Goal: Task Accomplishment & Management: Manage account settings

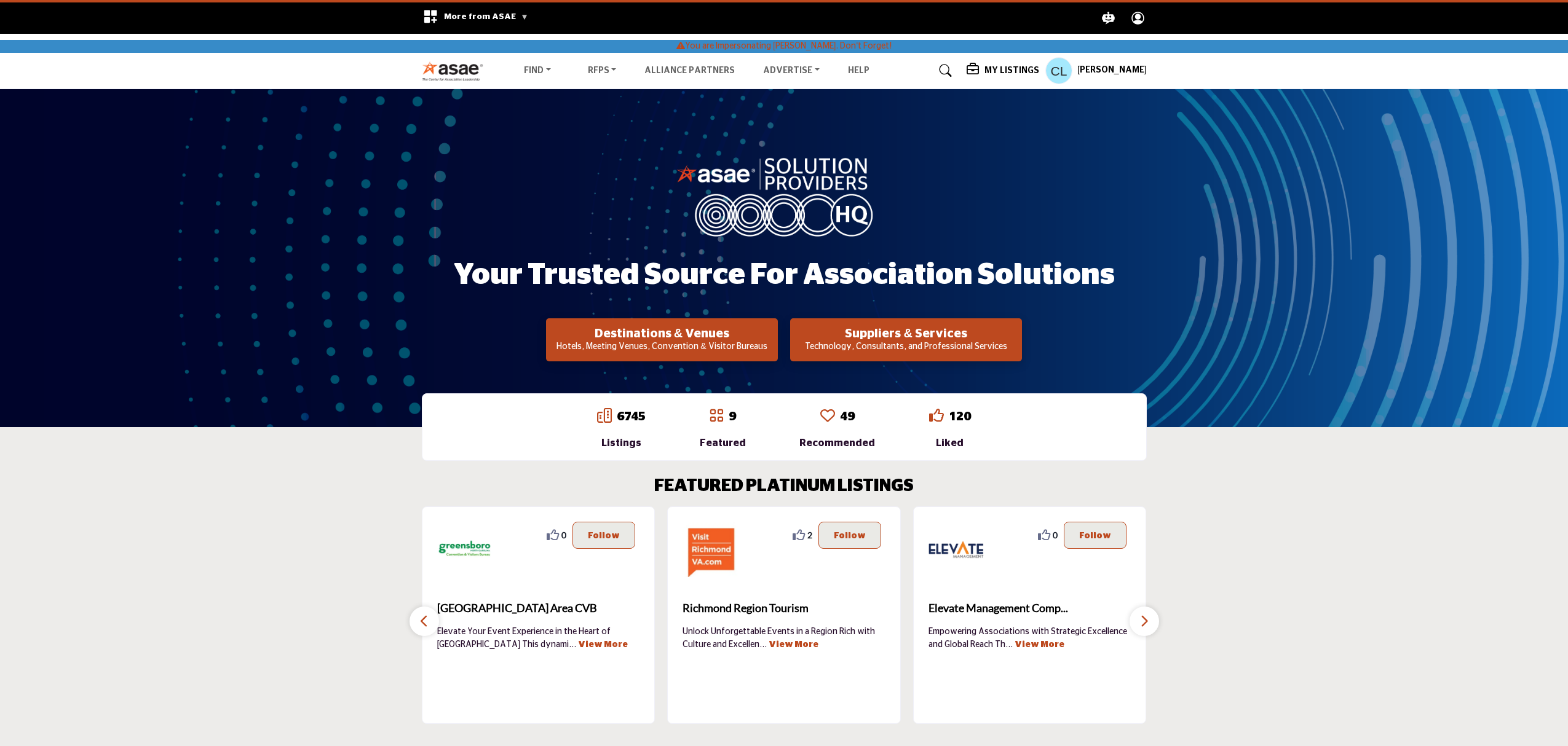
click at [999, 69] on h5 "My Listings" at bounding box center [1011, 71] width 55 height 11
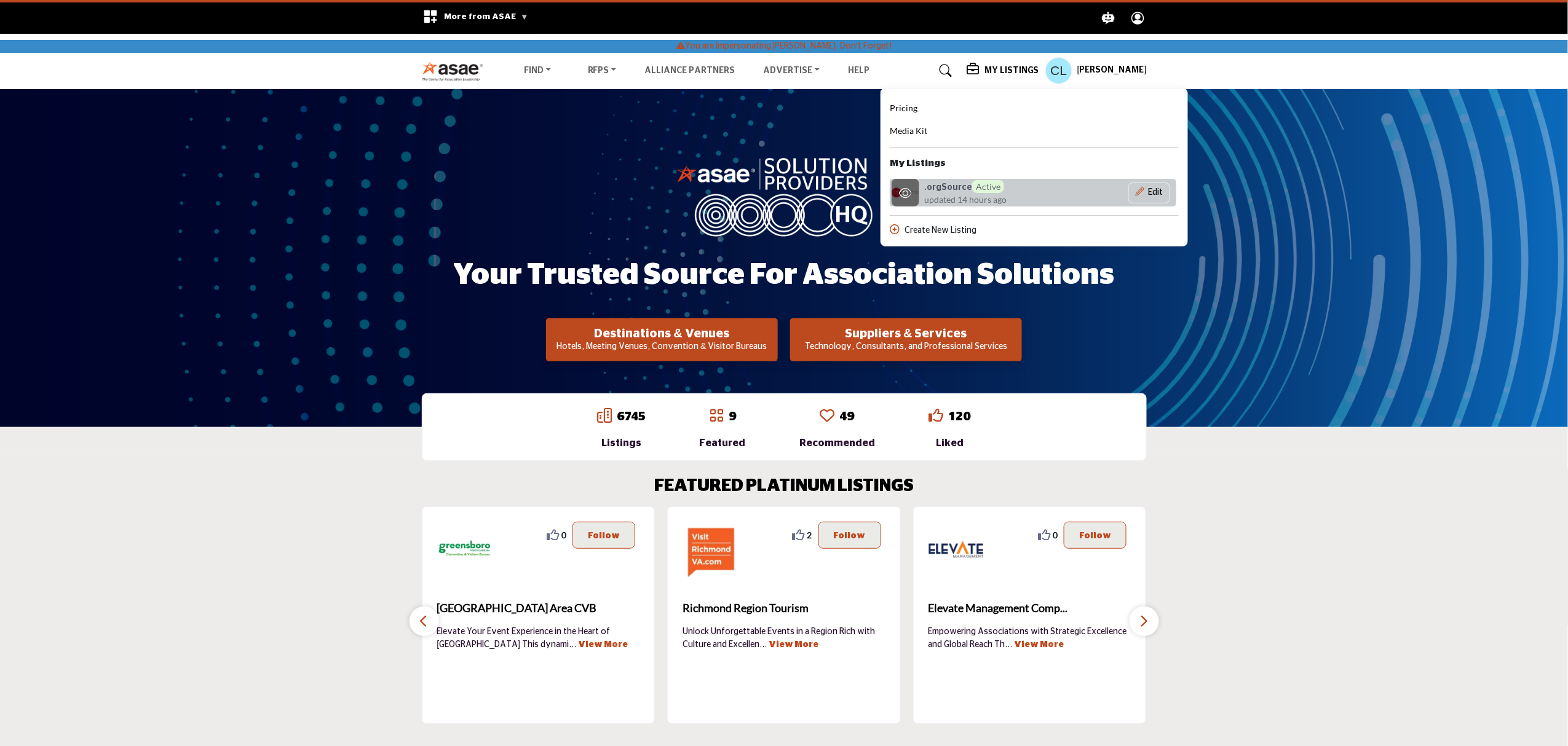
click at [952, 190] on h6 ".orgSource Active" at bounding box center [964, 186] width 80 height 13
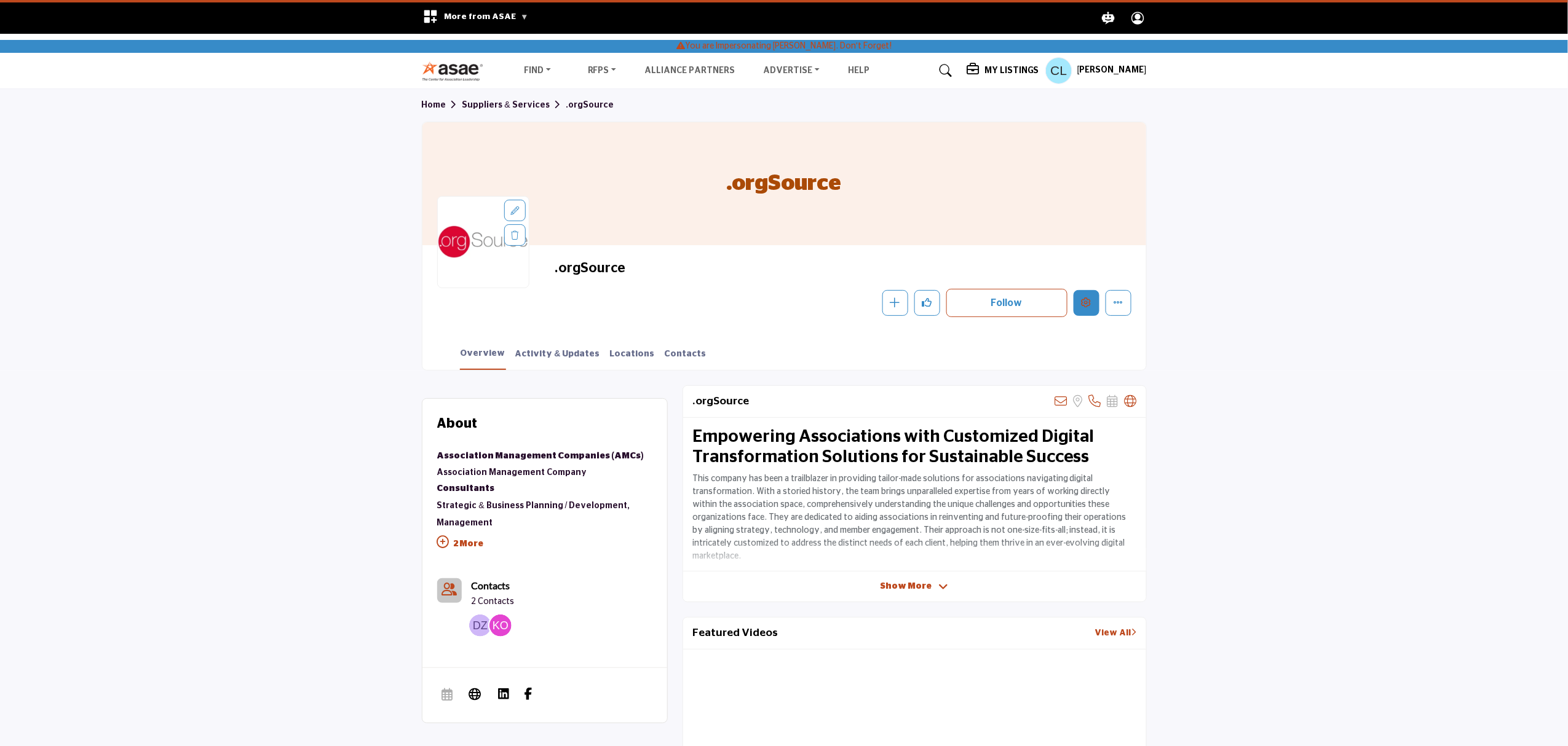
click at [1082, 298] on icon "Edit company" at bounding box center [1086, 302] width 10 height 10
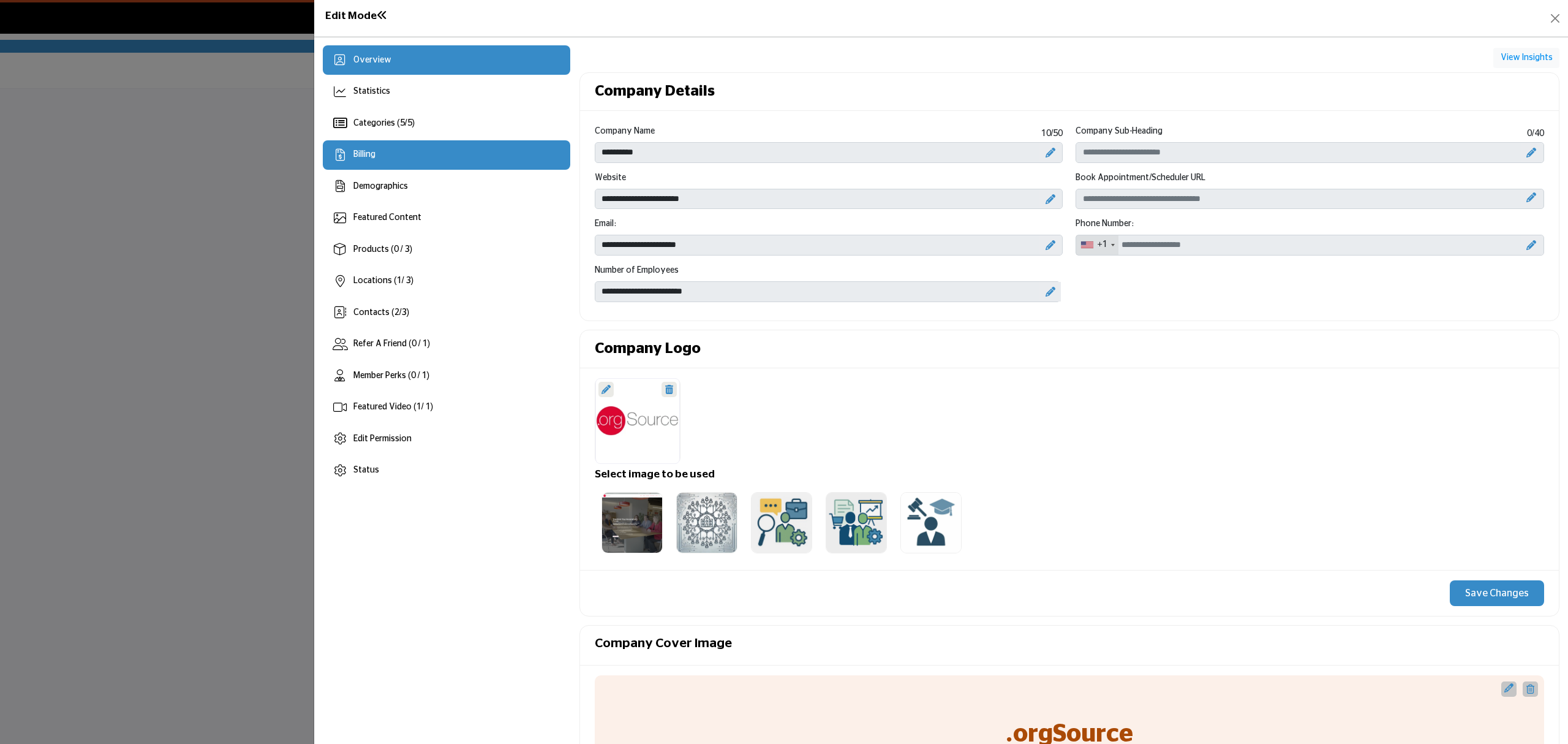
click at [388, 153] on div "Billing" at bounding box center [446, 155] width 247 height 30
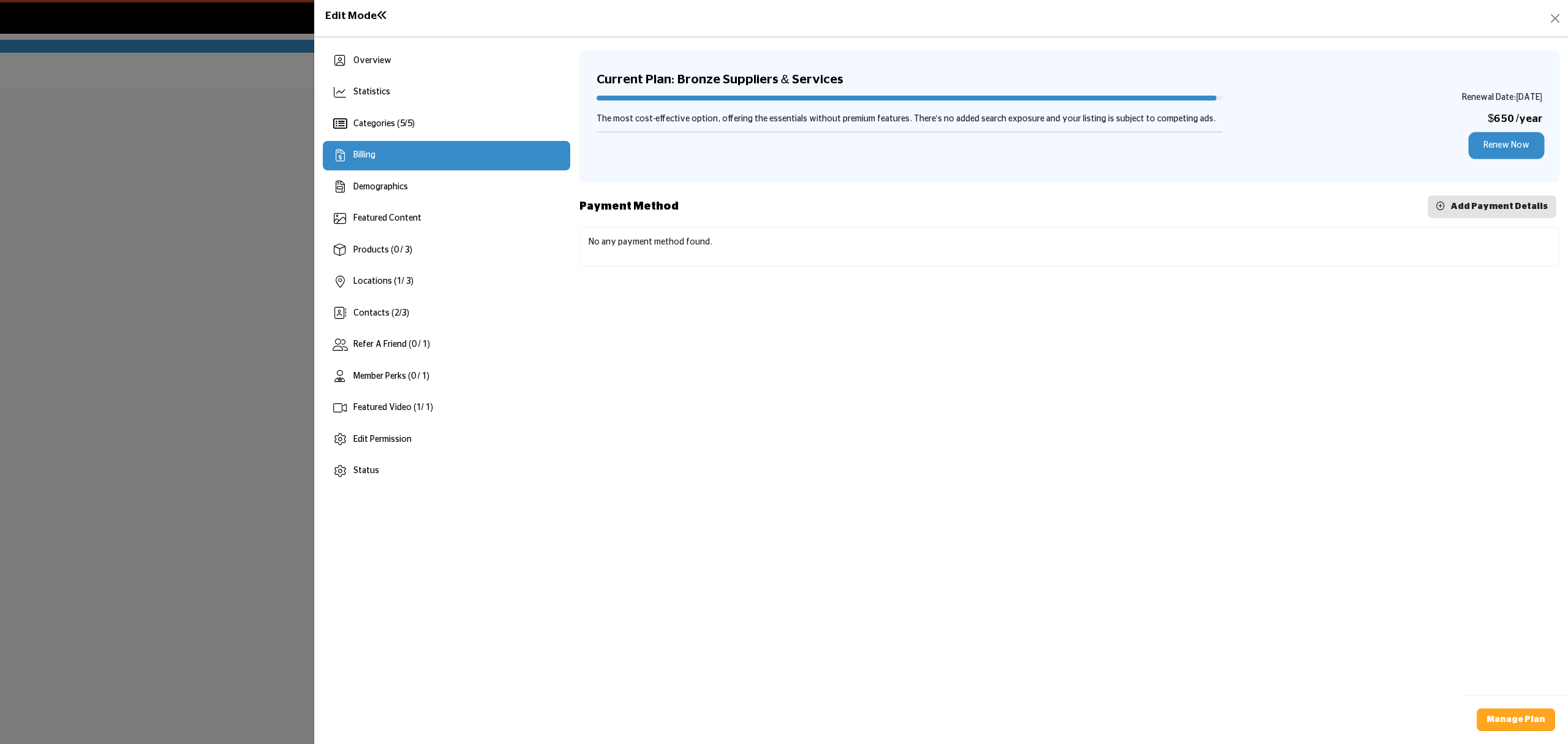
click at [1490, 151] on link "Renew Now" at bounding box center [1506, 145] width 71 height 23
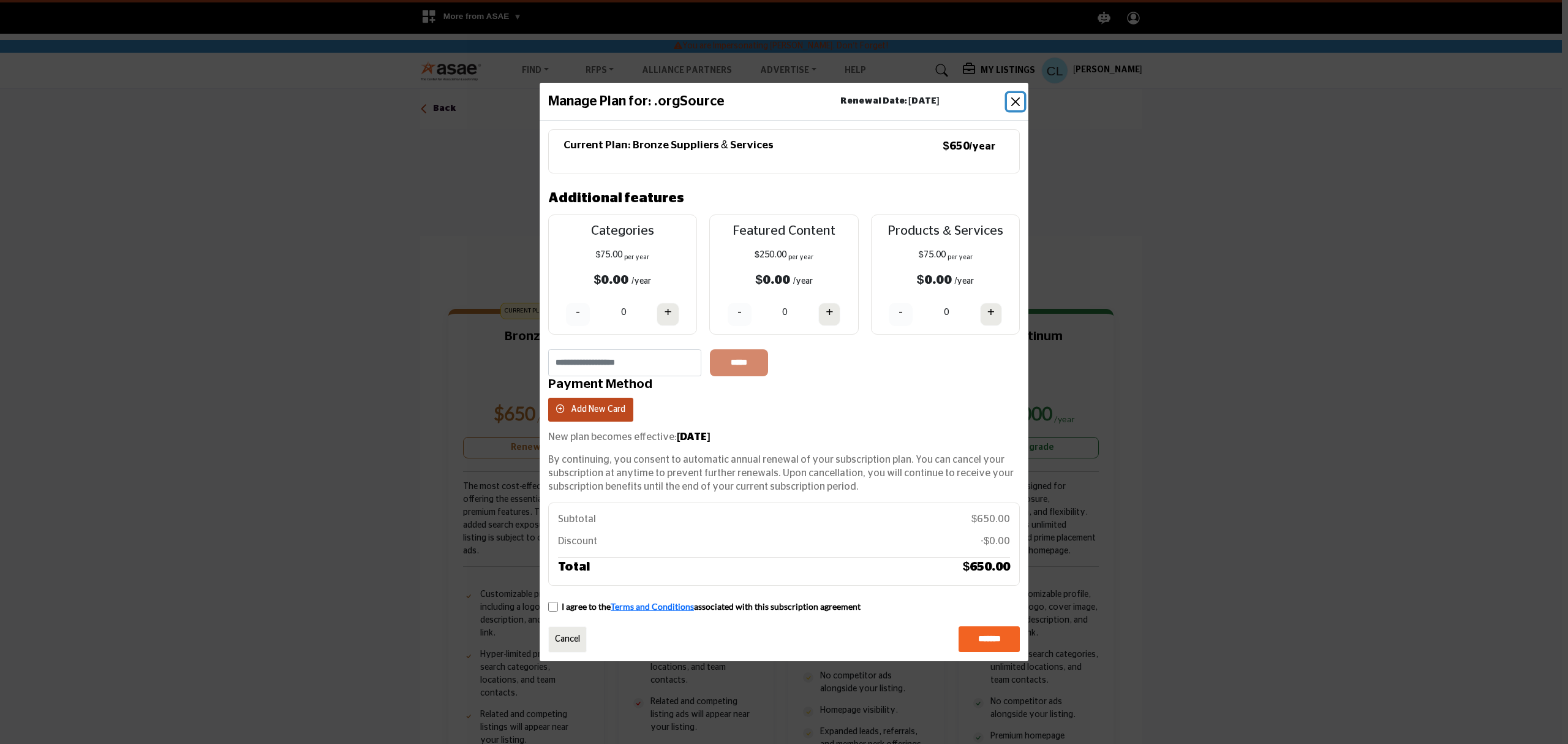
click at [1011, 102] on button "Close" at bounding box center [1016, 102] width 17 height 17
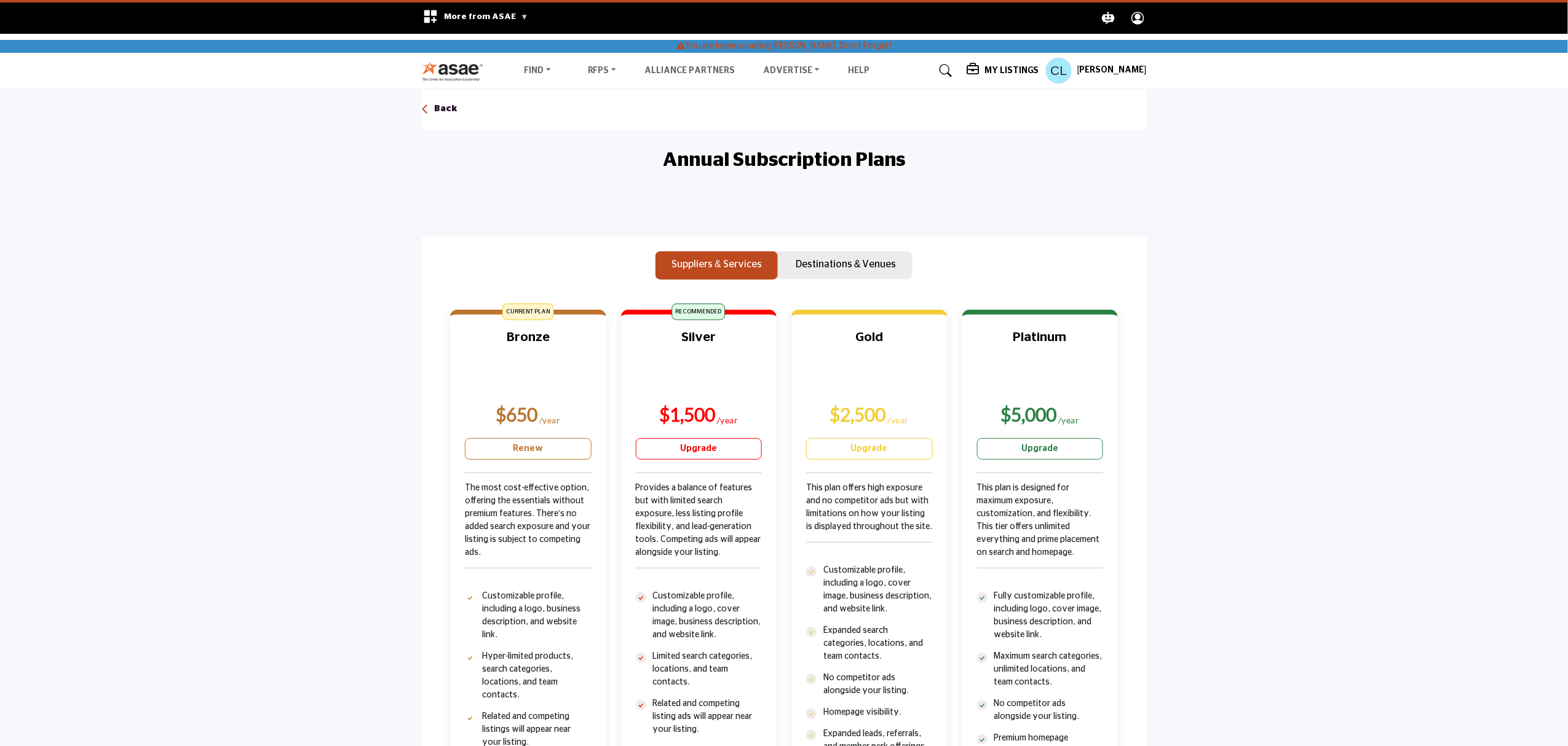
click at [1098, 53] on nav "Find Destinations & Venues" at bounding box center [784, 71] width 1568 height 36
click at [1098, 69] on h5 "Christina Leo" at bounding box center [1112, 71] width 70 height 12
click at [1090, 108] on span "Stop Impersonating" at bounding box center [1121, 112] width 79 height 14
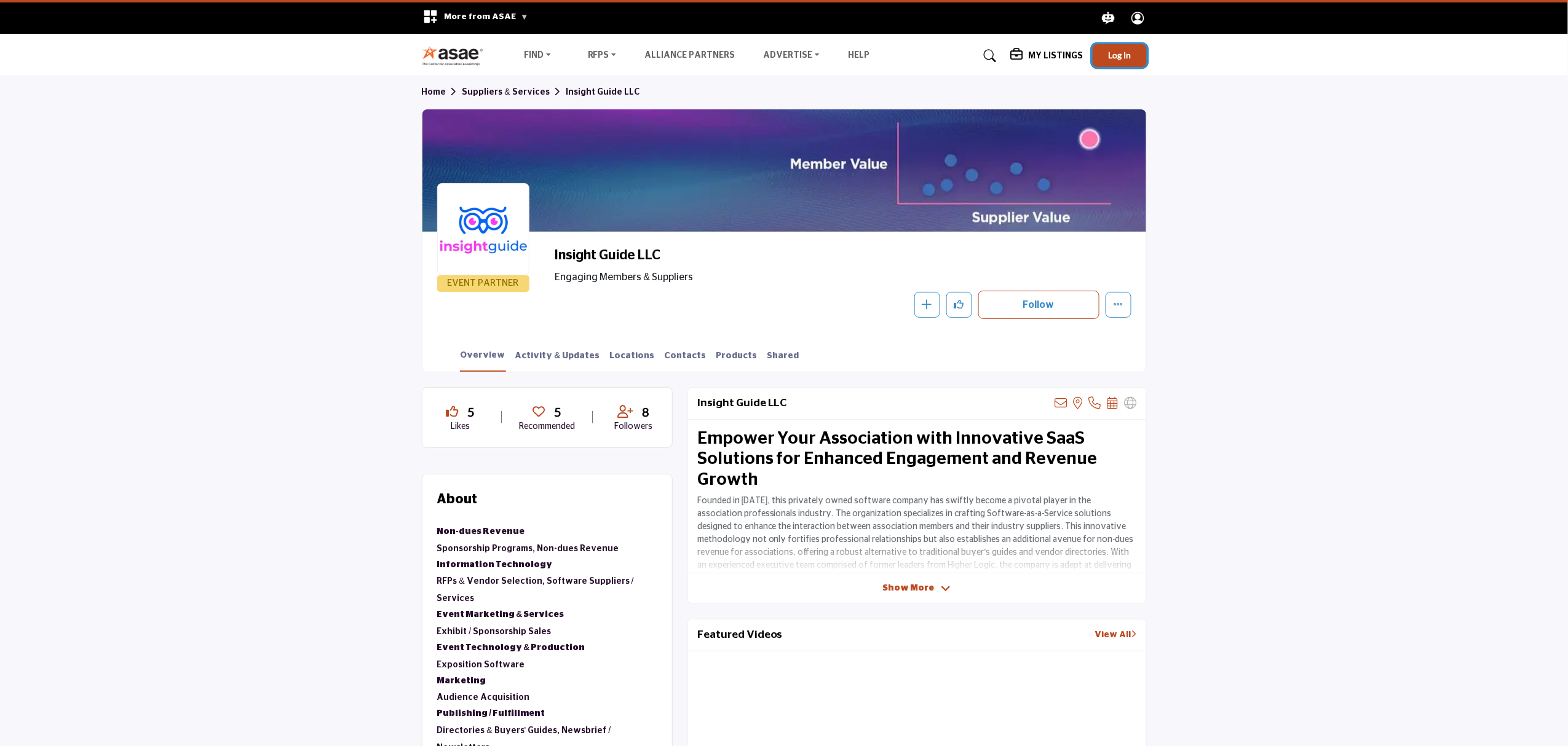
click at [1126, 58] on span "Log In" at bounding box center [1119, 55] width 23 height 10
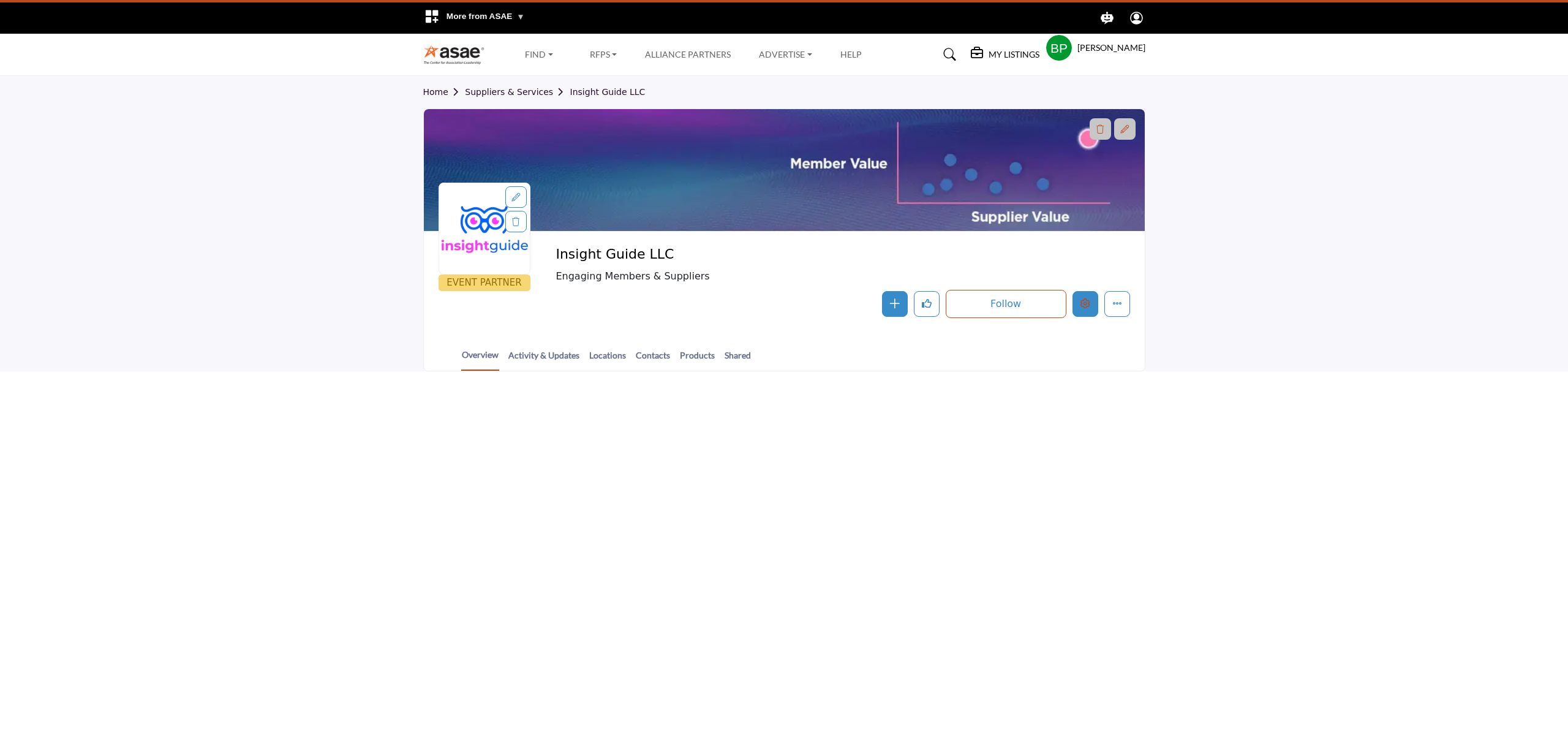
click at [1086, 303] on icon "Edit company" at bounding box center [1084, 303] width 10 height 10
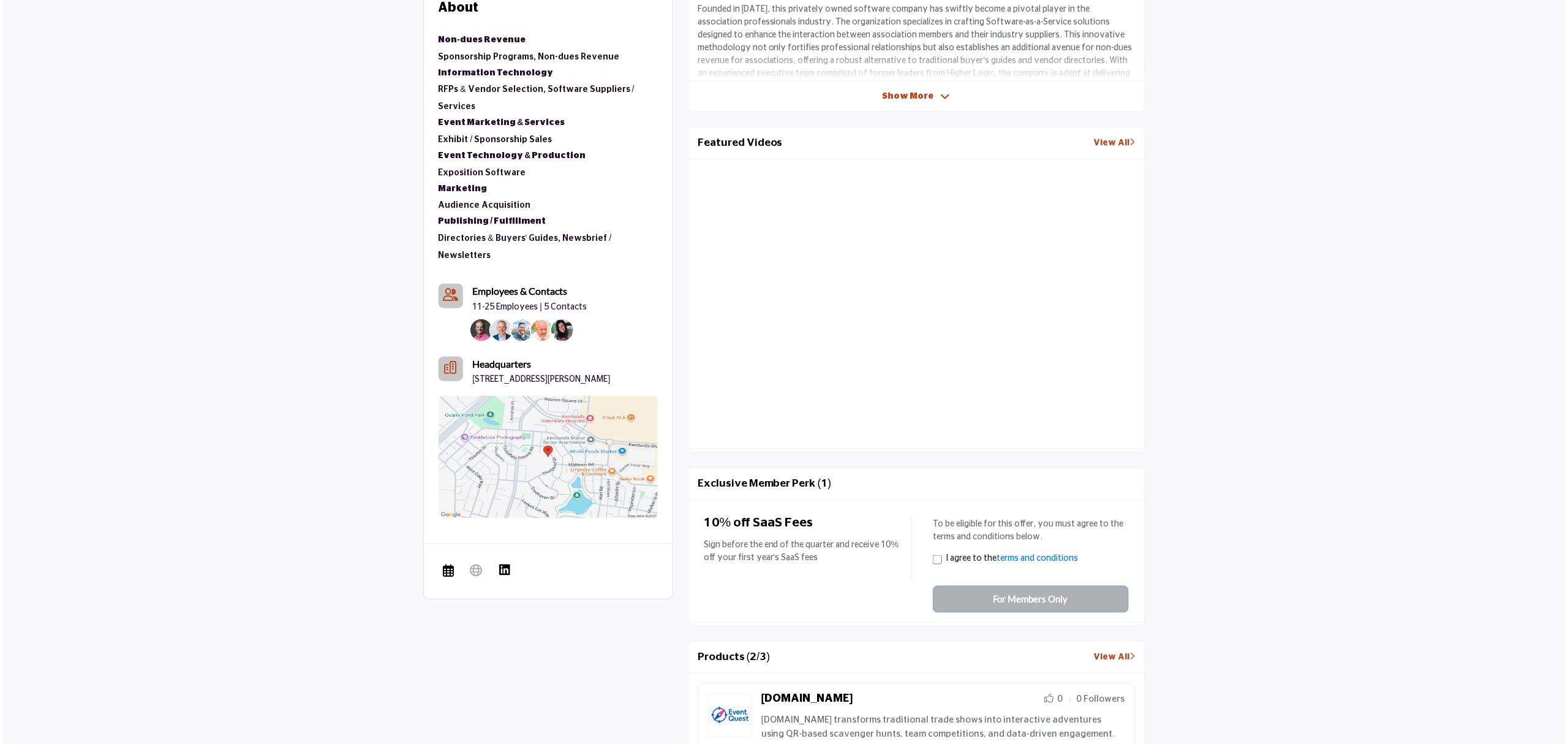
scroll to position [82, 0]
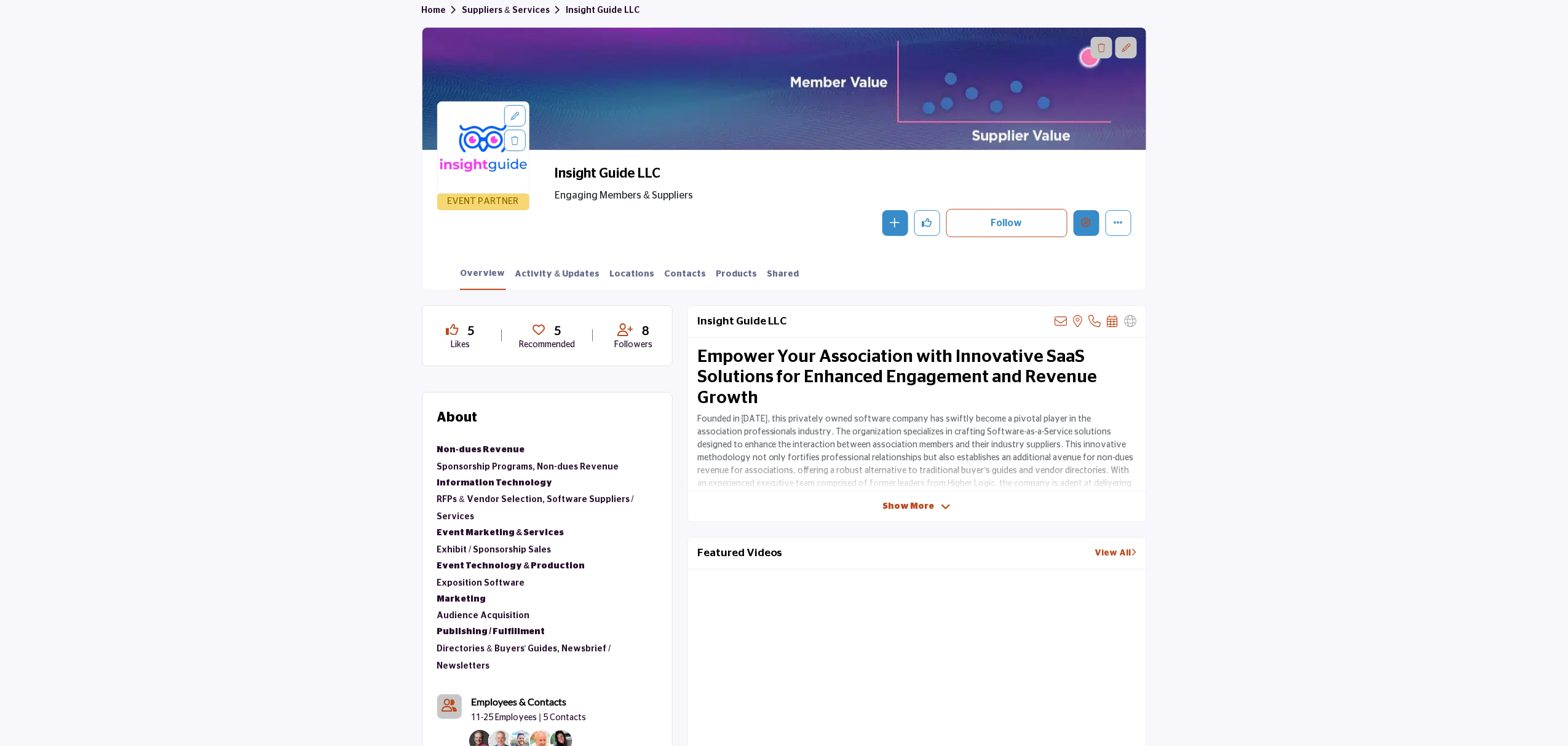
click at [1087, 229] on button "Edit company" at bounding box center [1086, 223] width 26 height 26
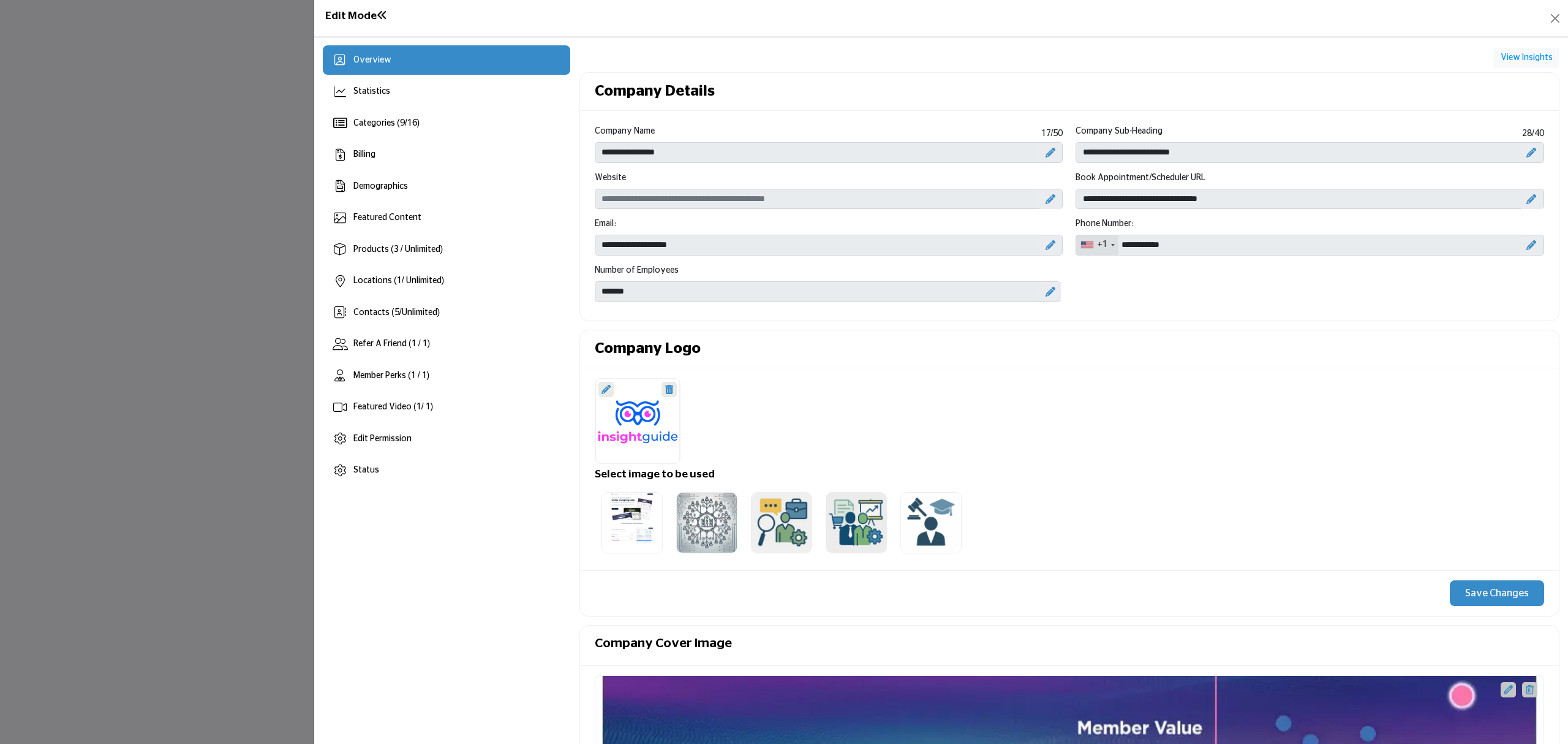
click at [1069, 200] on div "**********" at bounding box center [1309, 195] width 481 height 47
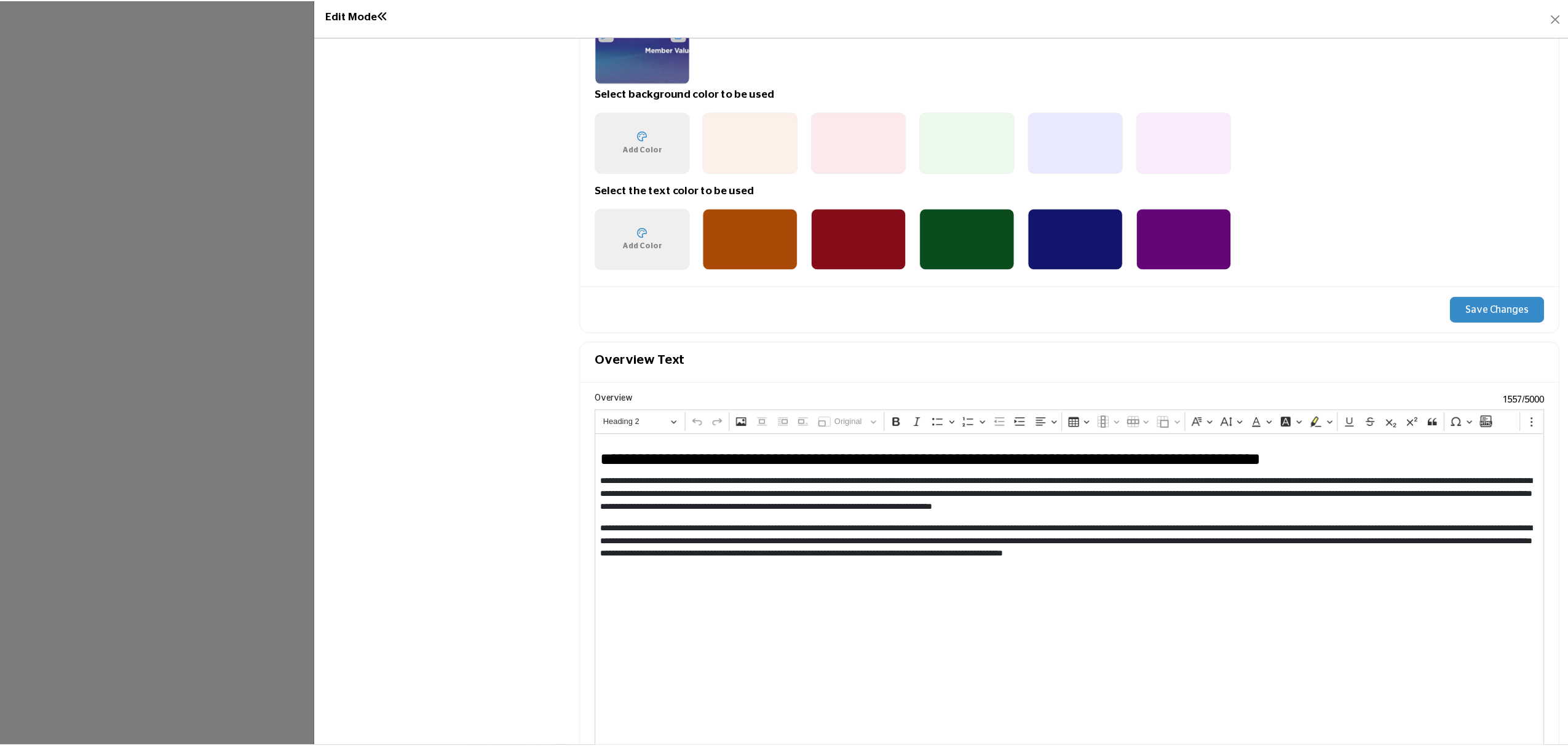
scroll to position [1081, 0]
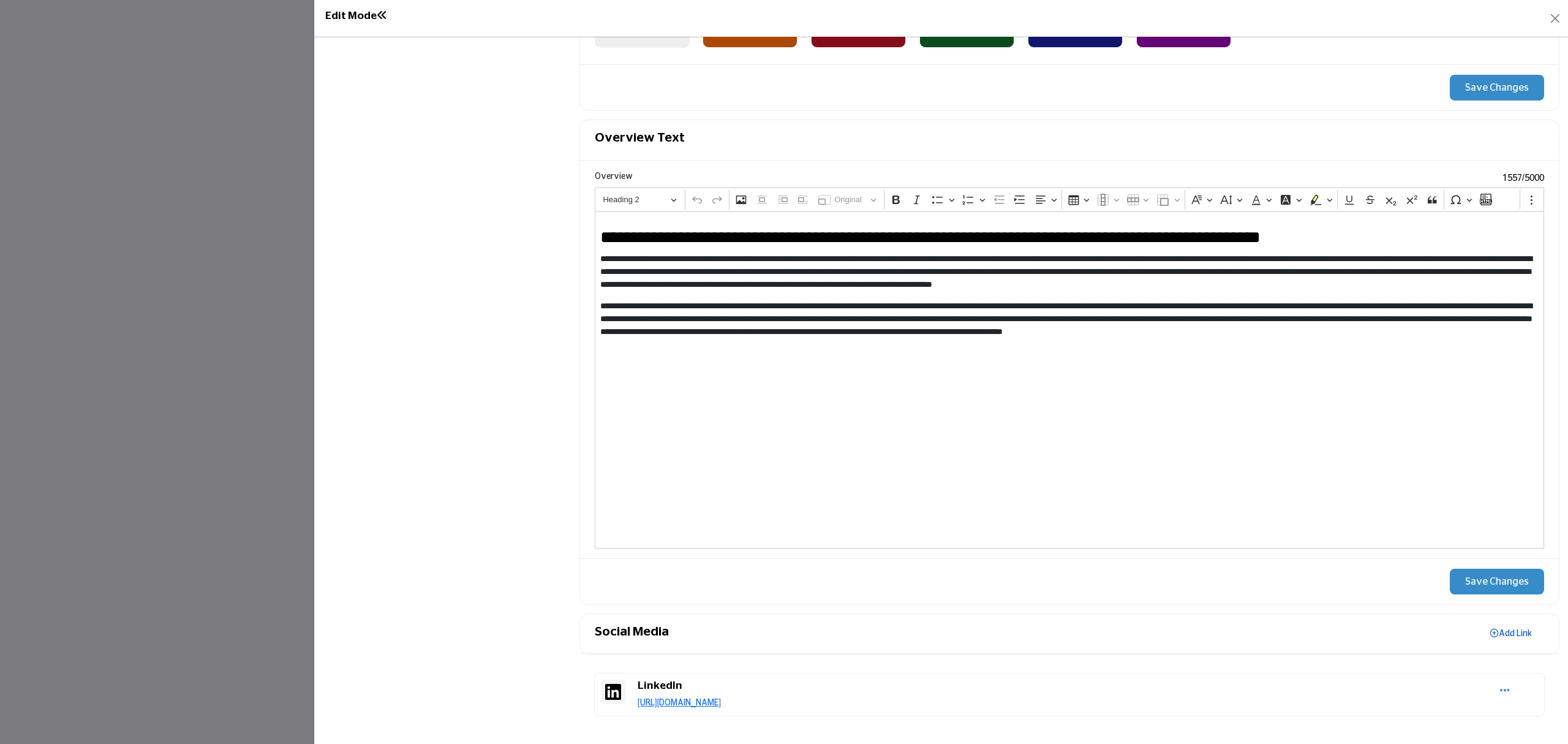
click at [1492, 633] on link "Add Link" at bounding box center [1511, 633] width 66 height 18
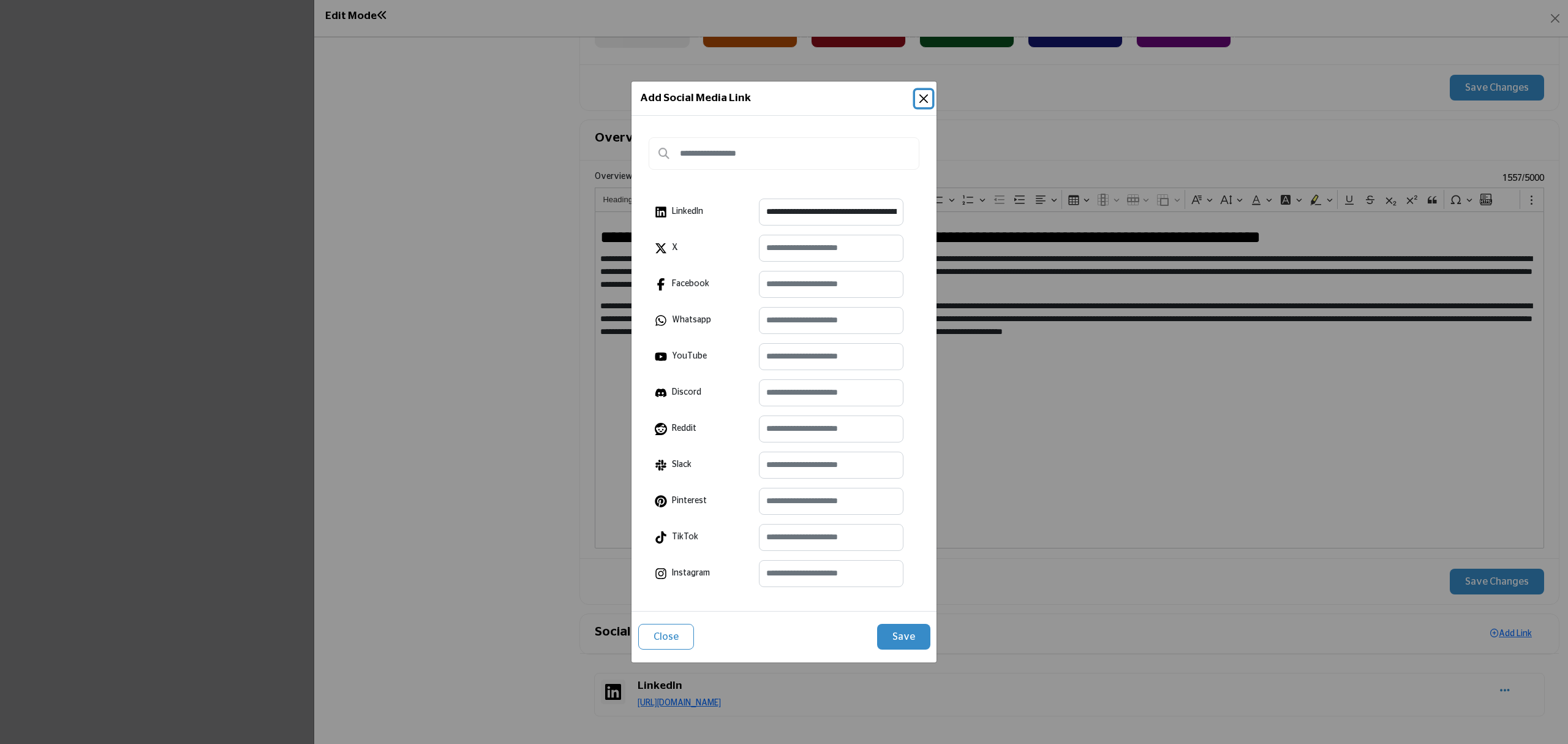
click at [921, 94] on button "Close" at bounding box center [924, 99] width 17 height 17
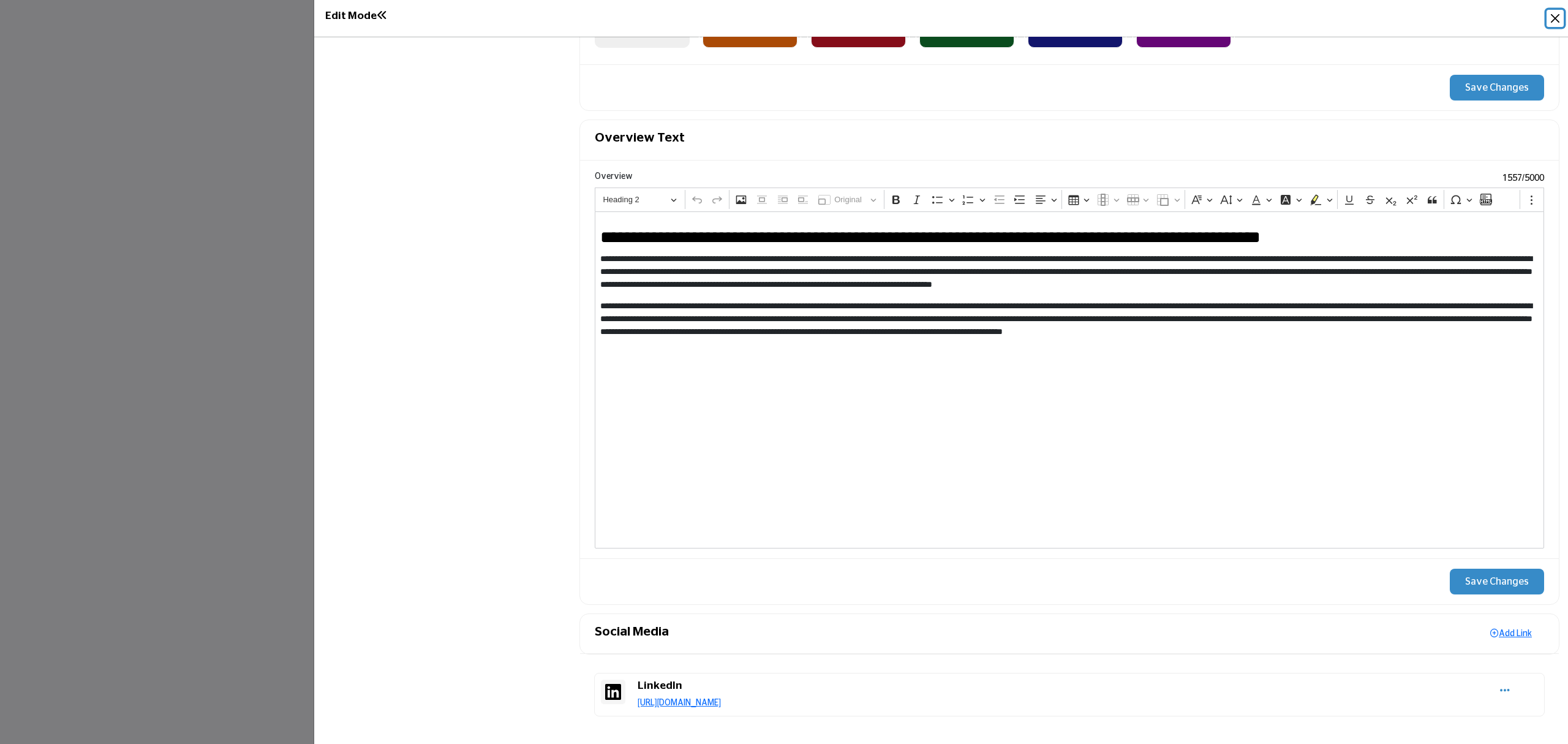
click at [1560, 20] on button "Close" at bounding box center [1555, 18] width 17 height 17
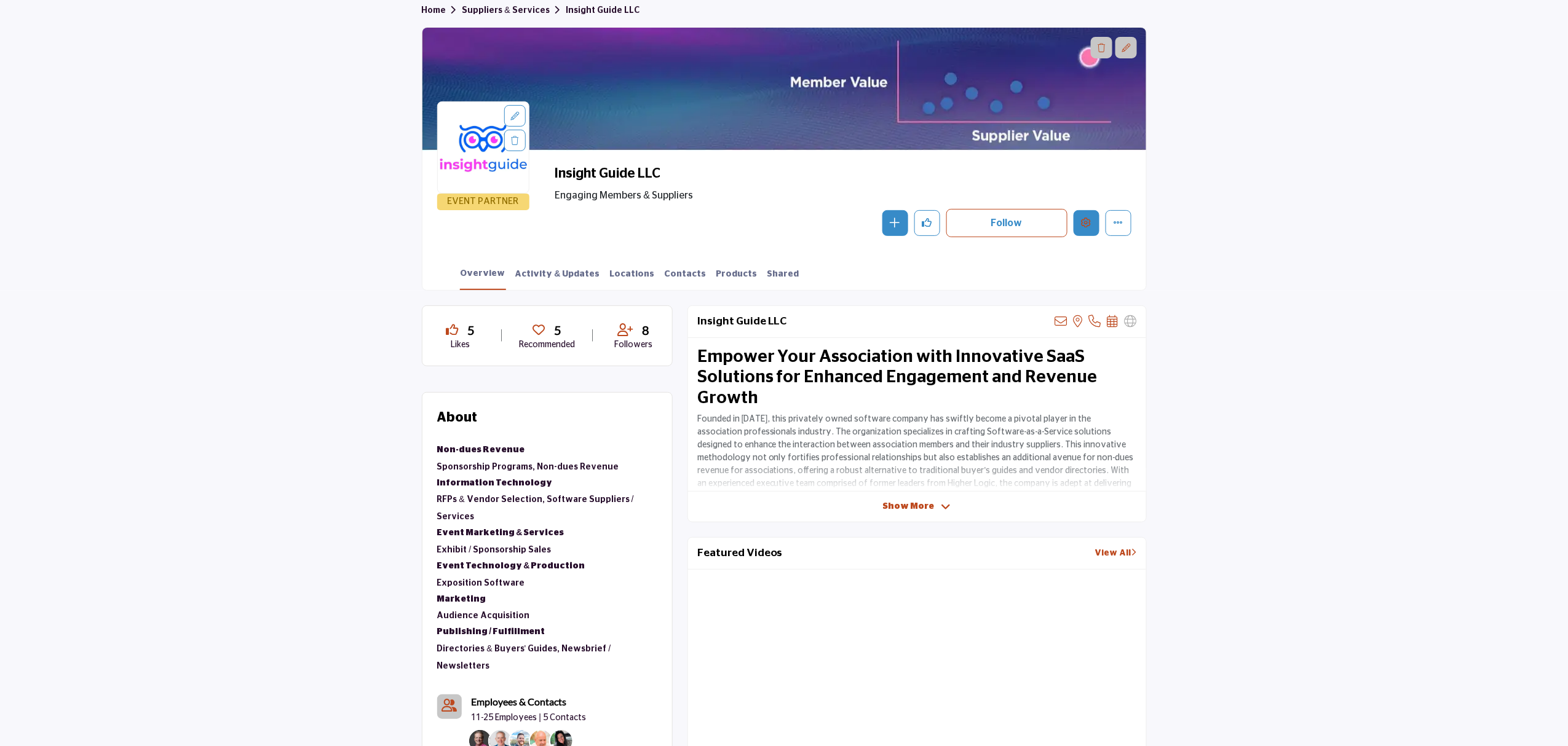
click at [1088, 225] on icon "Edit company" at bounding box center [1086, 222] width 10 height 10
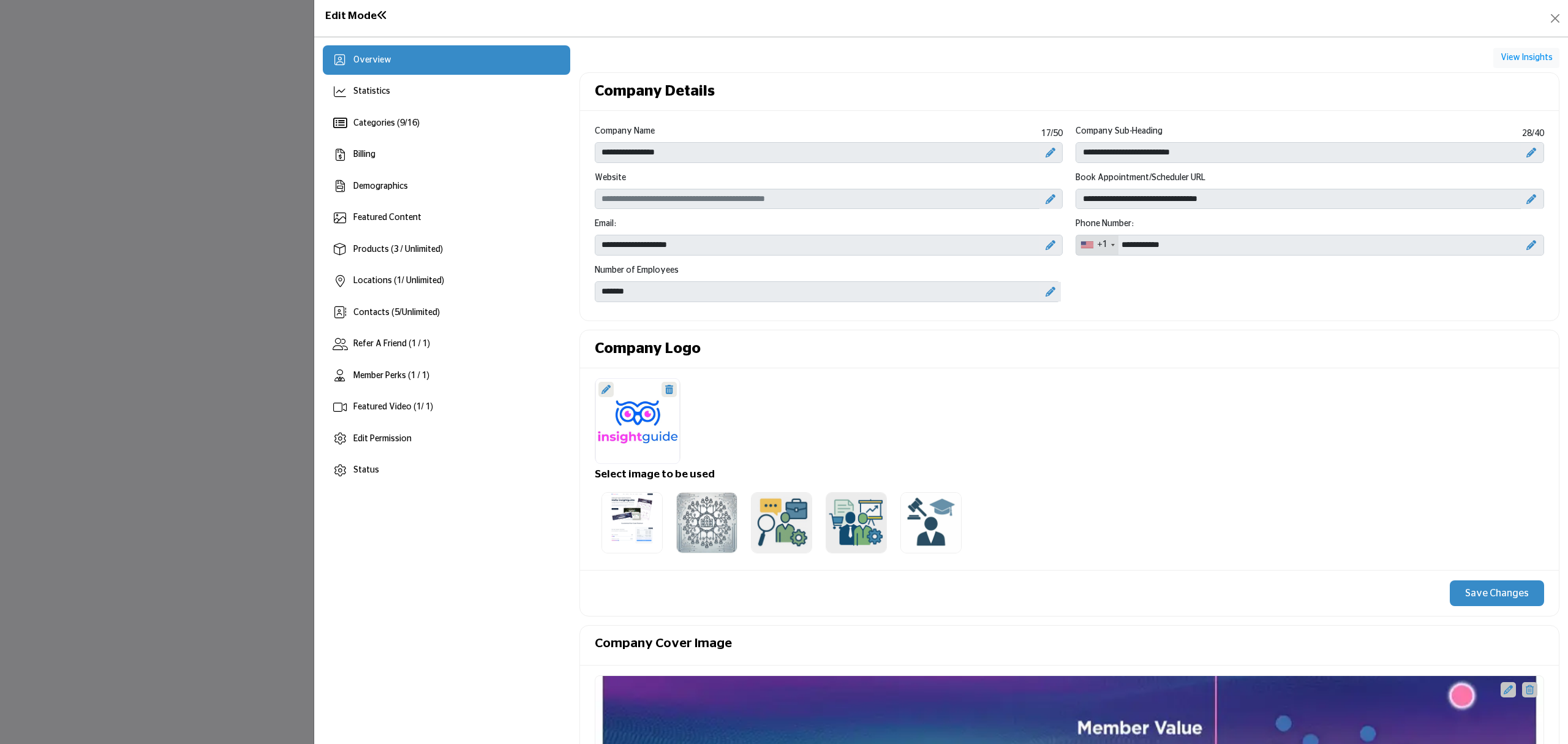
click at [1049, 194] on div at bounding box center [1050, 199] width 22 height 20
click at [904, 206] on input "Enter company website" at bounding box center [829, 199] width 469 height 21
type input "**********"
click at [1485, 601] on button "Save Changes" at bounding box center [1497, 593] width 94 height 26
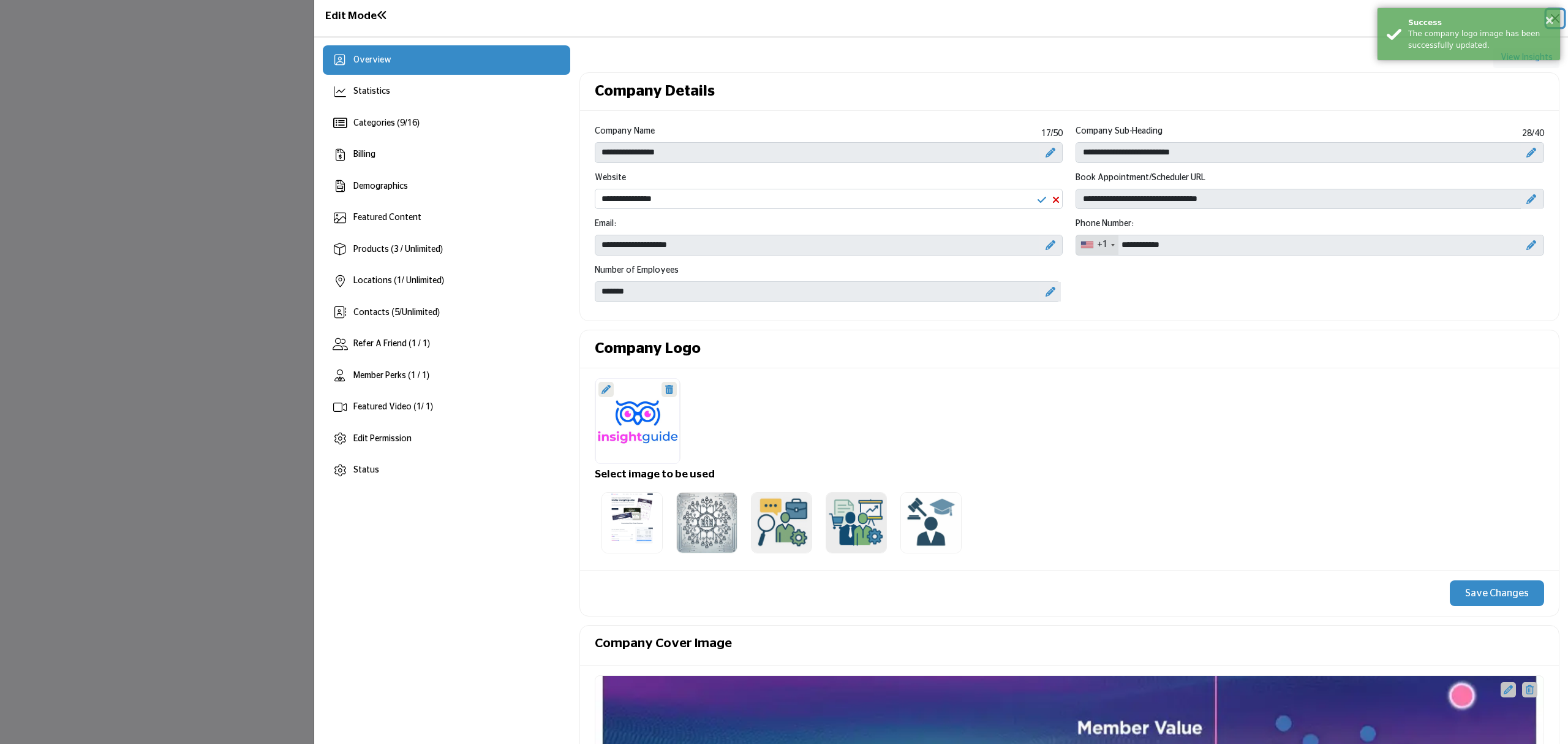
click at [1551, 16] on button "×" at bounding box center [1549, 19] width 10 height 12
click at [1558, 21] on button "Close" at bounding box center [1555, 18] width 17 height 17
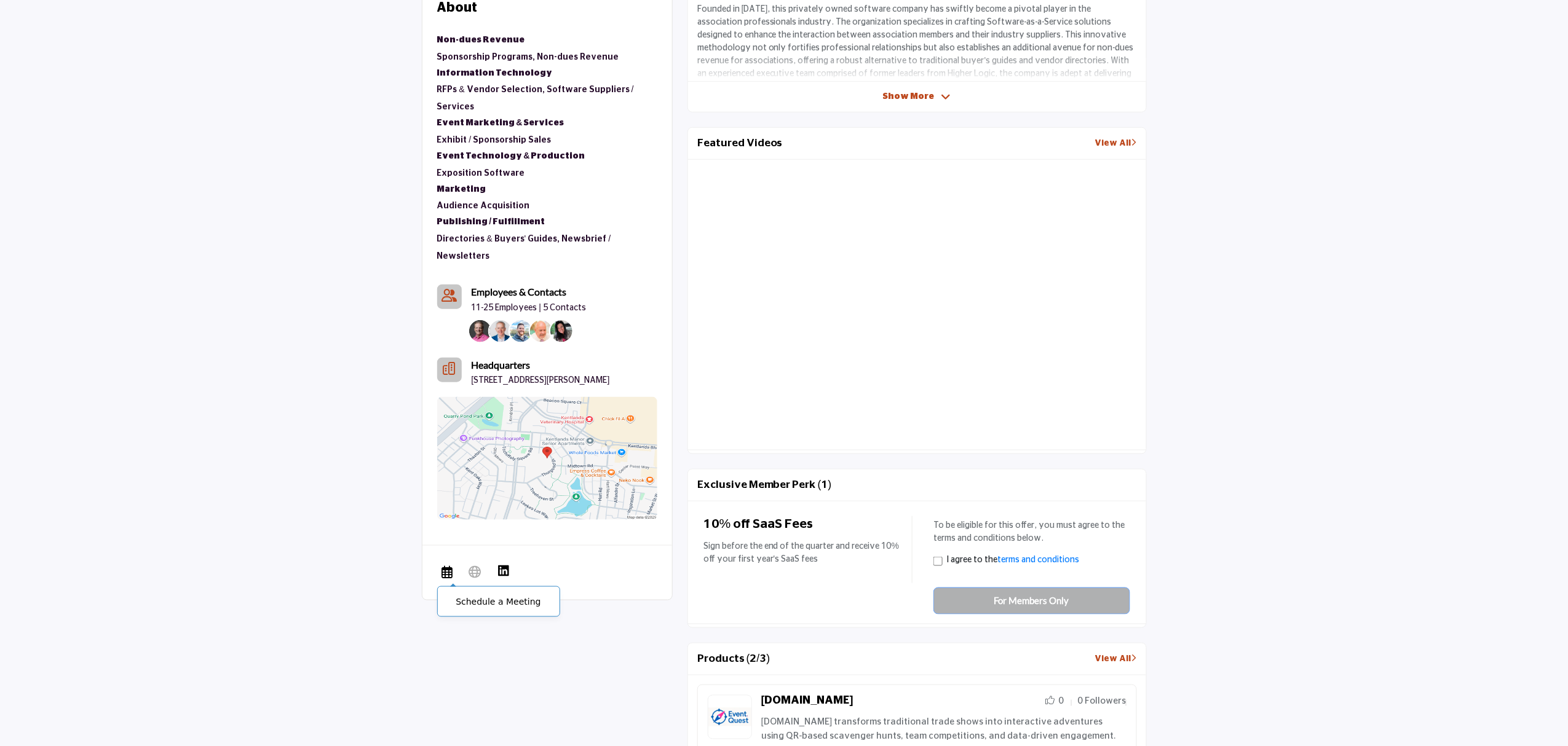
click at [448, 564] on icon at bounding box center [447, 571] width 11 height 15
click at [446, 564] on icon at bounding box center [447, 571] width 11 height 15
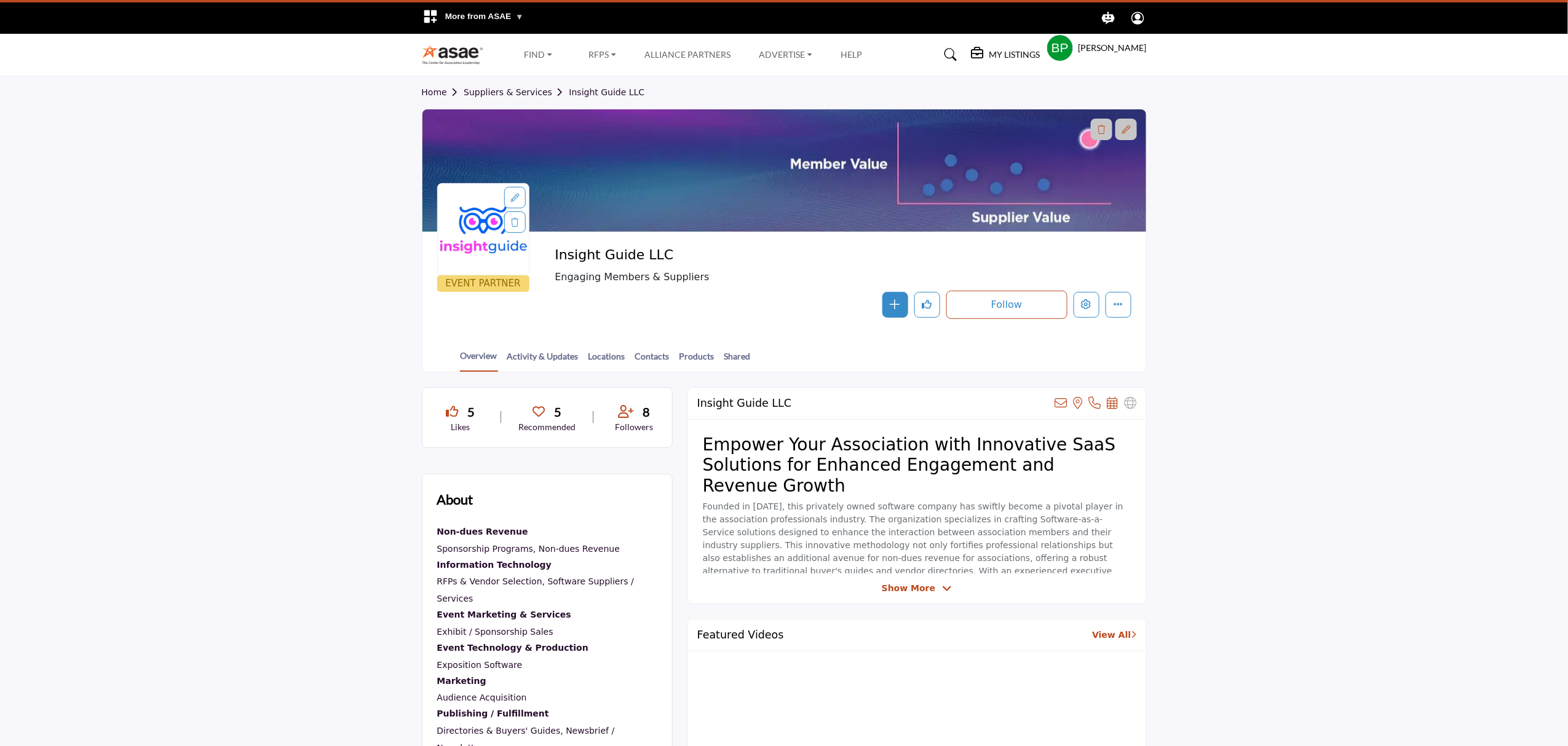
scroll to position [489, 0]
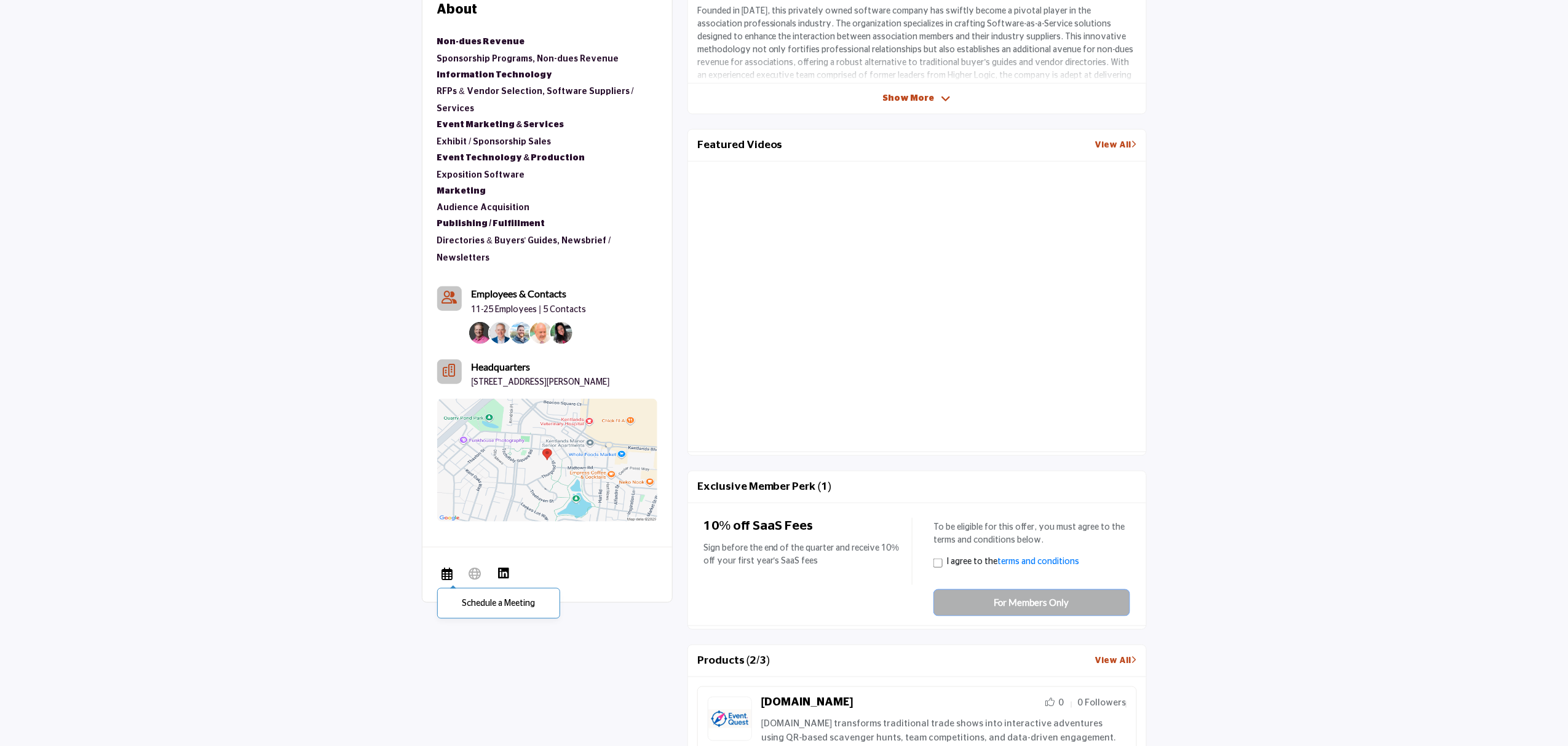
click at [449, 562] on span "Schedule a Meeting" at bounding box center [448, 574] width 21 height 25
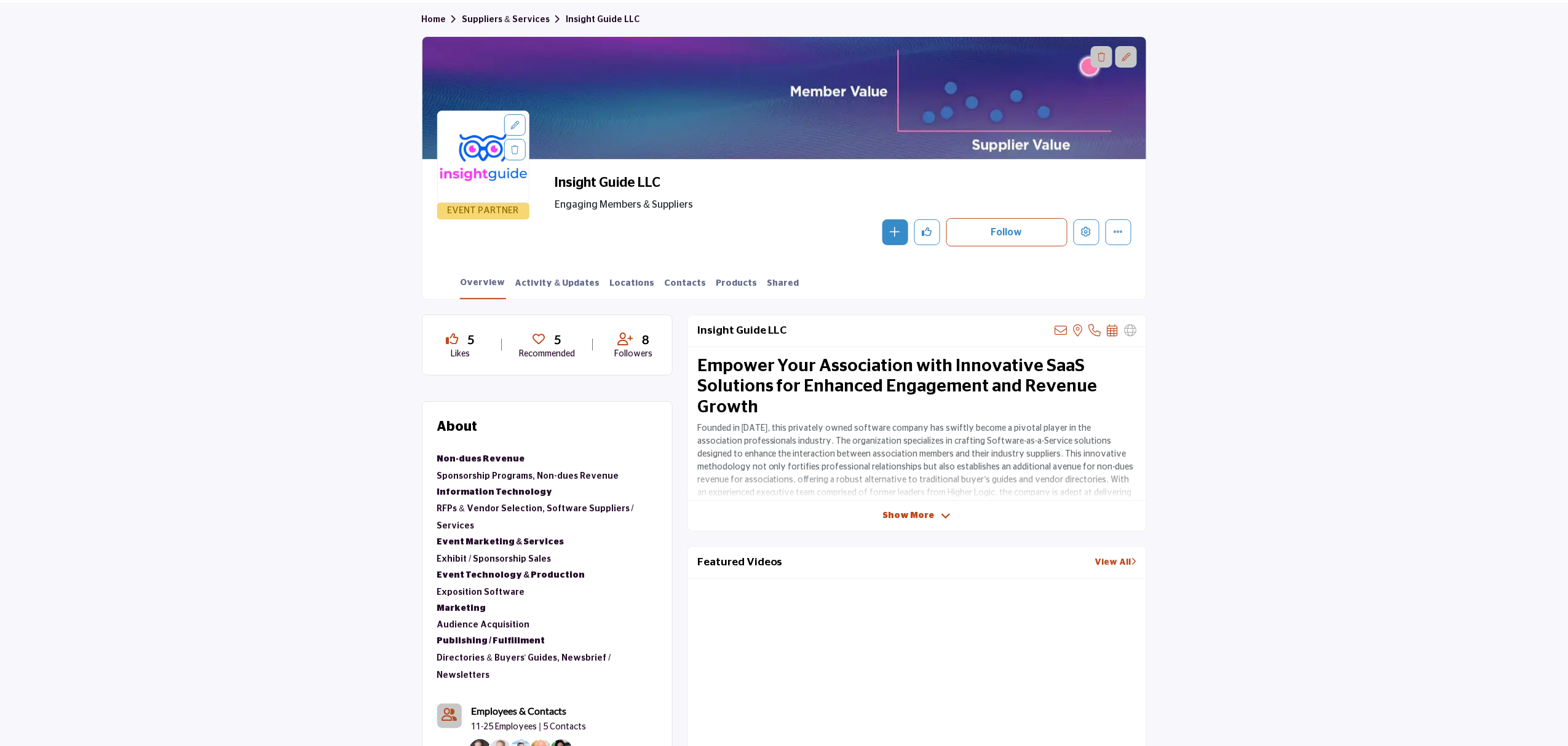
scroll to position [0, 0]
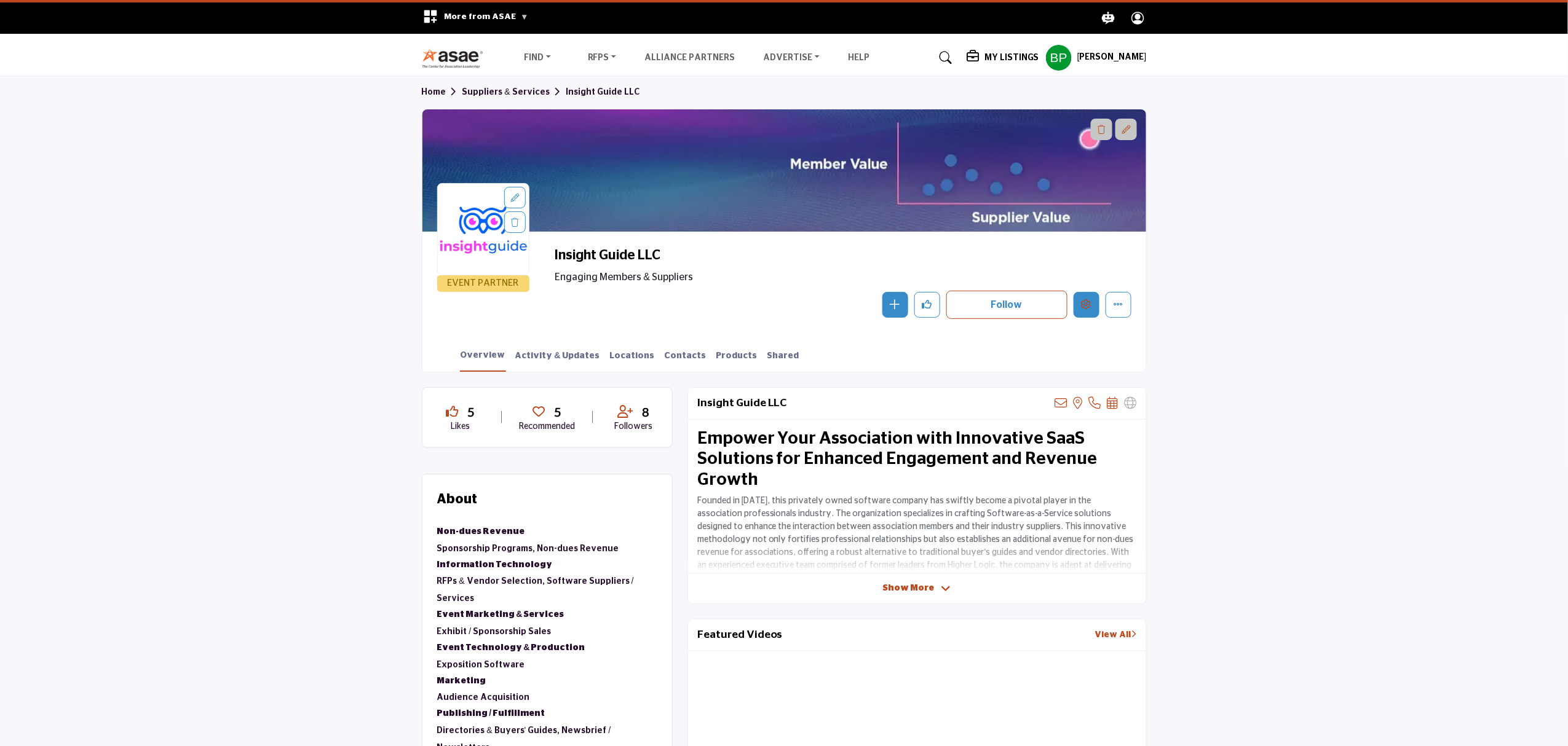
click at [1088, 301] on icon "Edit company" at bounding box center [1086, 304] width 10 height 10
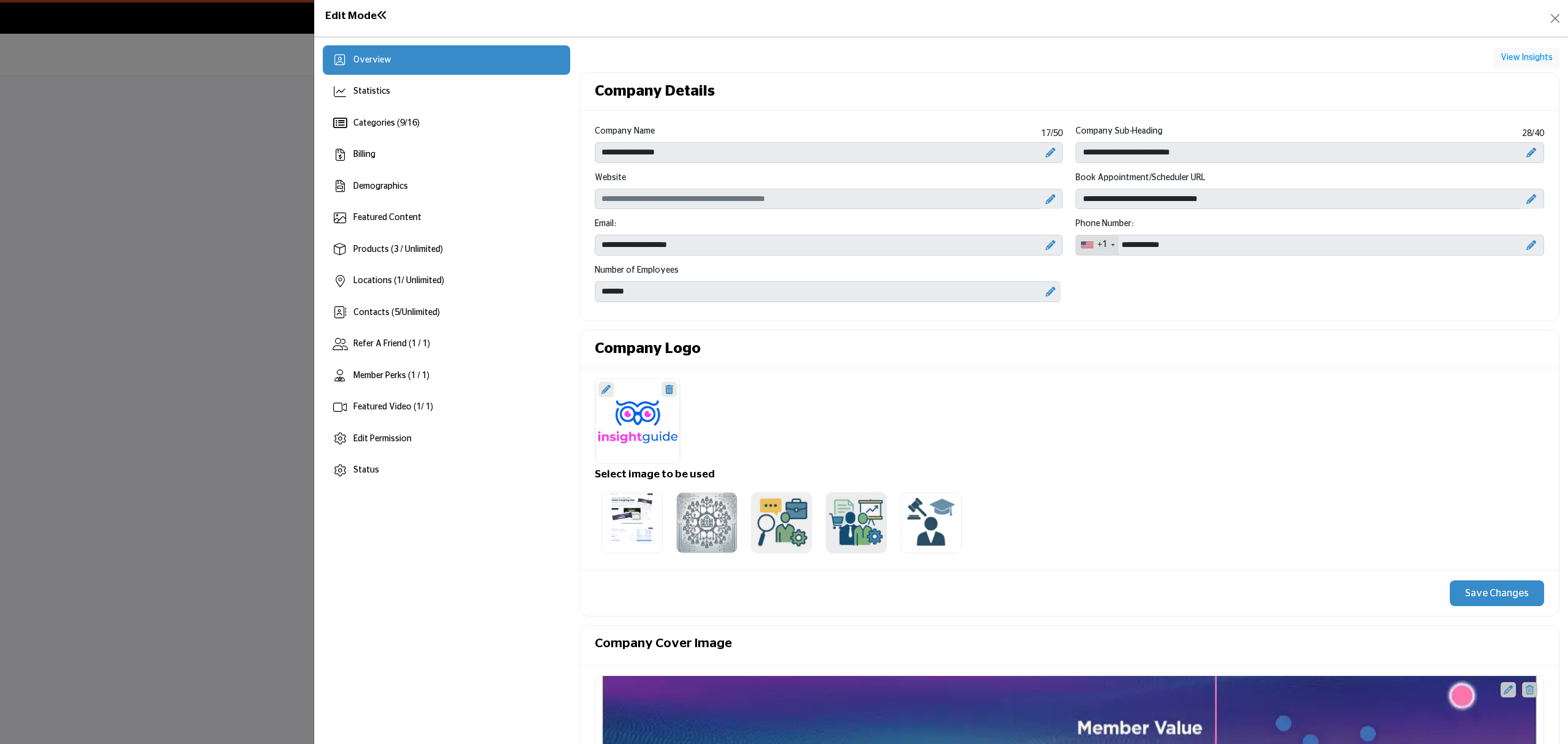
click at [1045, 200] on icon at bounding box center [1050, 198] width 10 height 10
click at [955, 206] on input "Enter company website" at bounding box center [829, 199] width 469 height 21
click at [955, 206] on input "**********" at bounding box center [829, 199] width 469 height 21
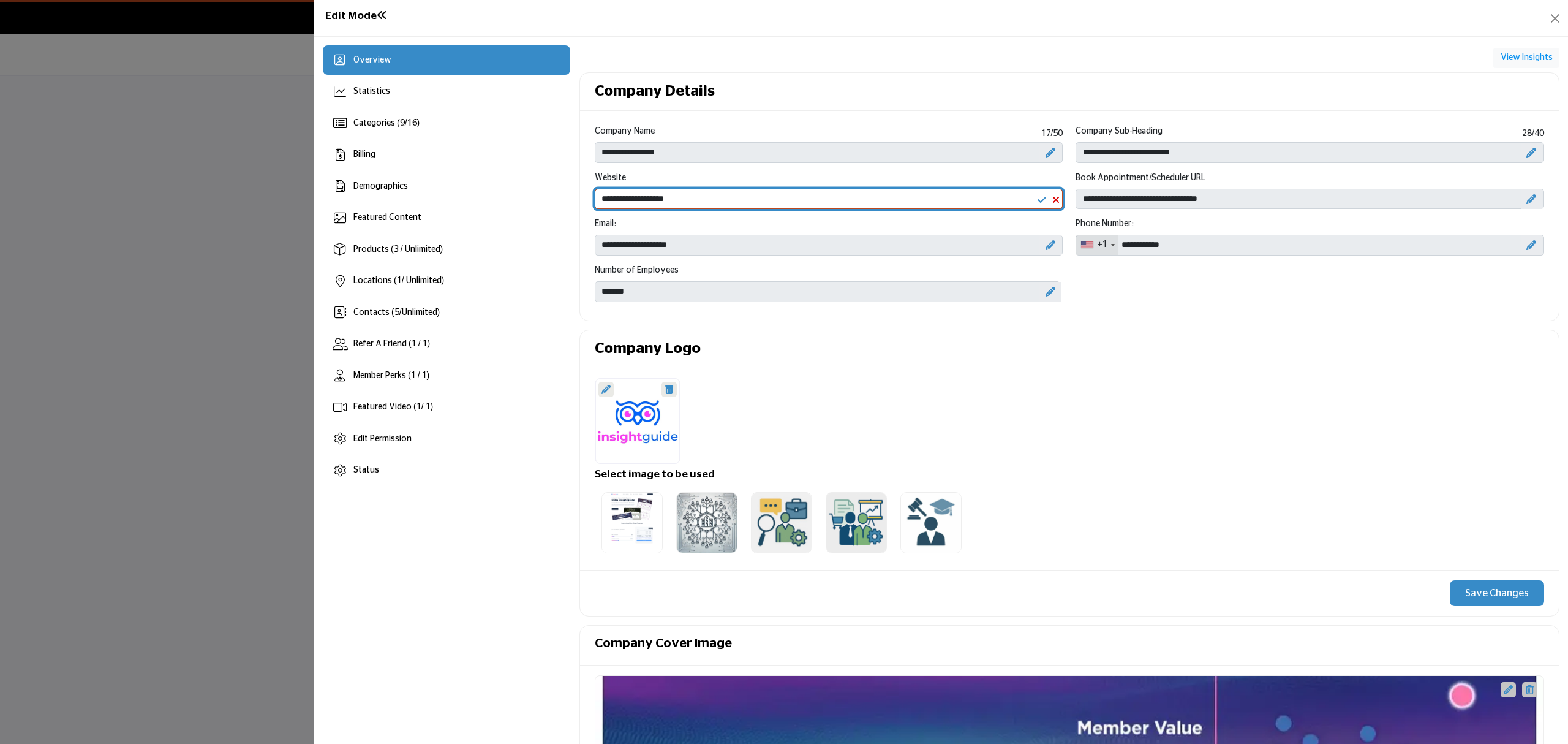
click at [717, 210] on input "**********" at bounding box center [829, 199] width 469 height 21
paste input "*****"
type input "**********"
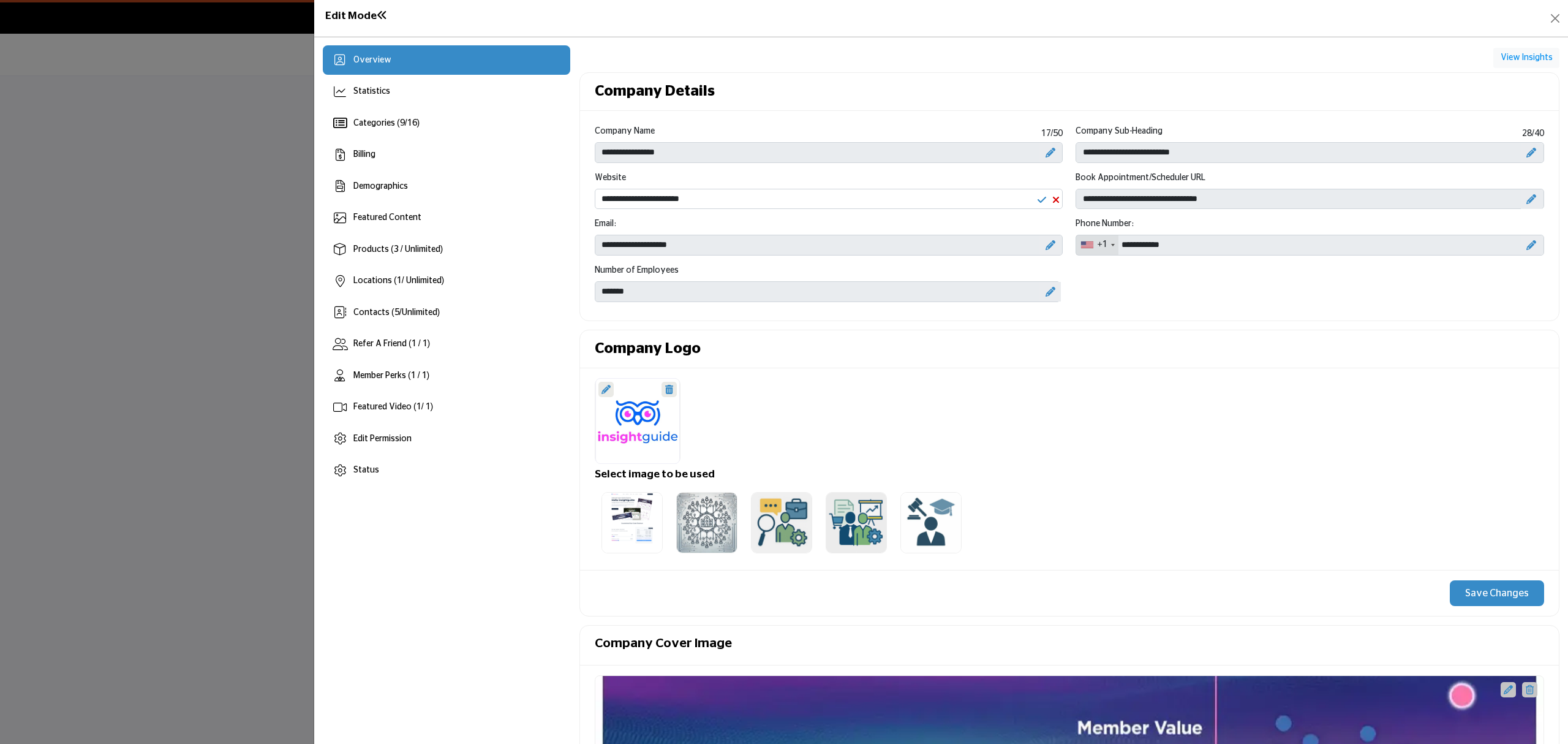
click at [1038, 196] on icon at bounding box center [1042, 199] width 9 height 10
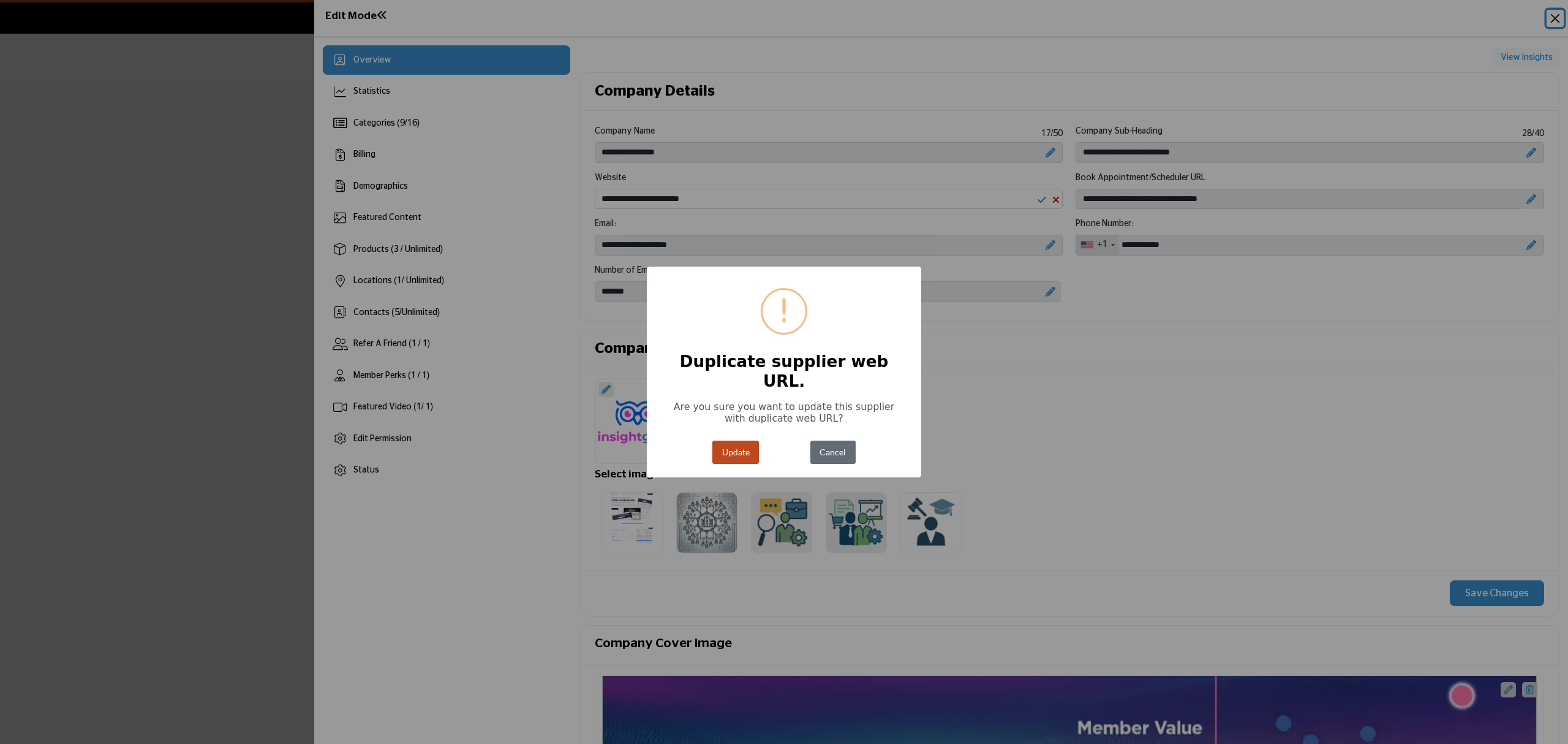
click at [837, 446] on button "Cancel" at bounding box center [833, 452] width 45 height 23
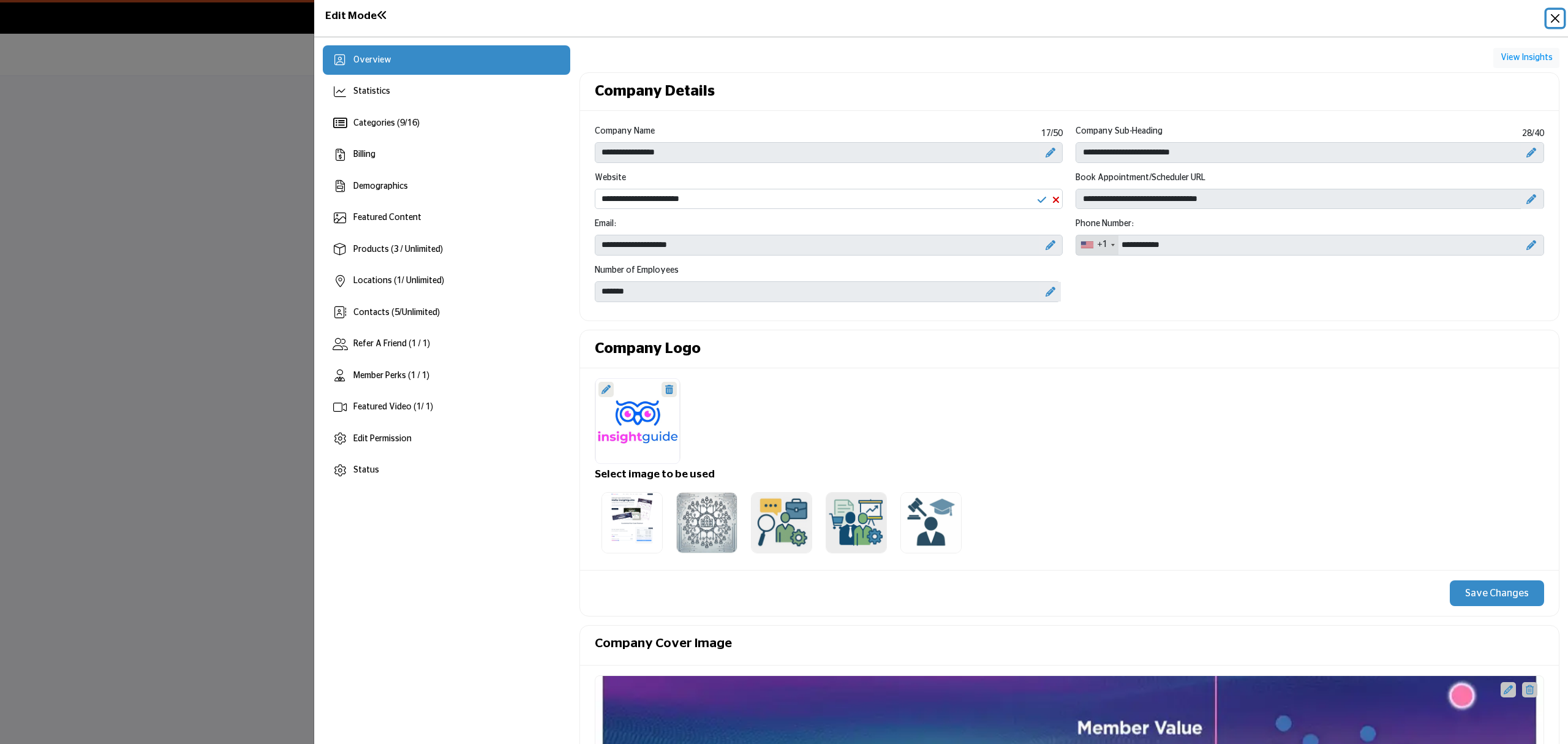
click at [1548, 10] on button "Close" at bounding box center [1555, 18] width 17 height 17
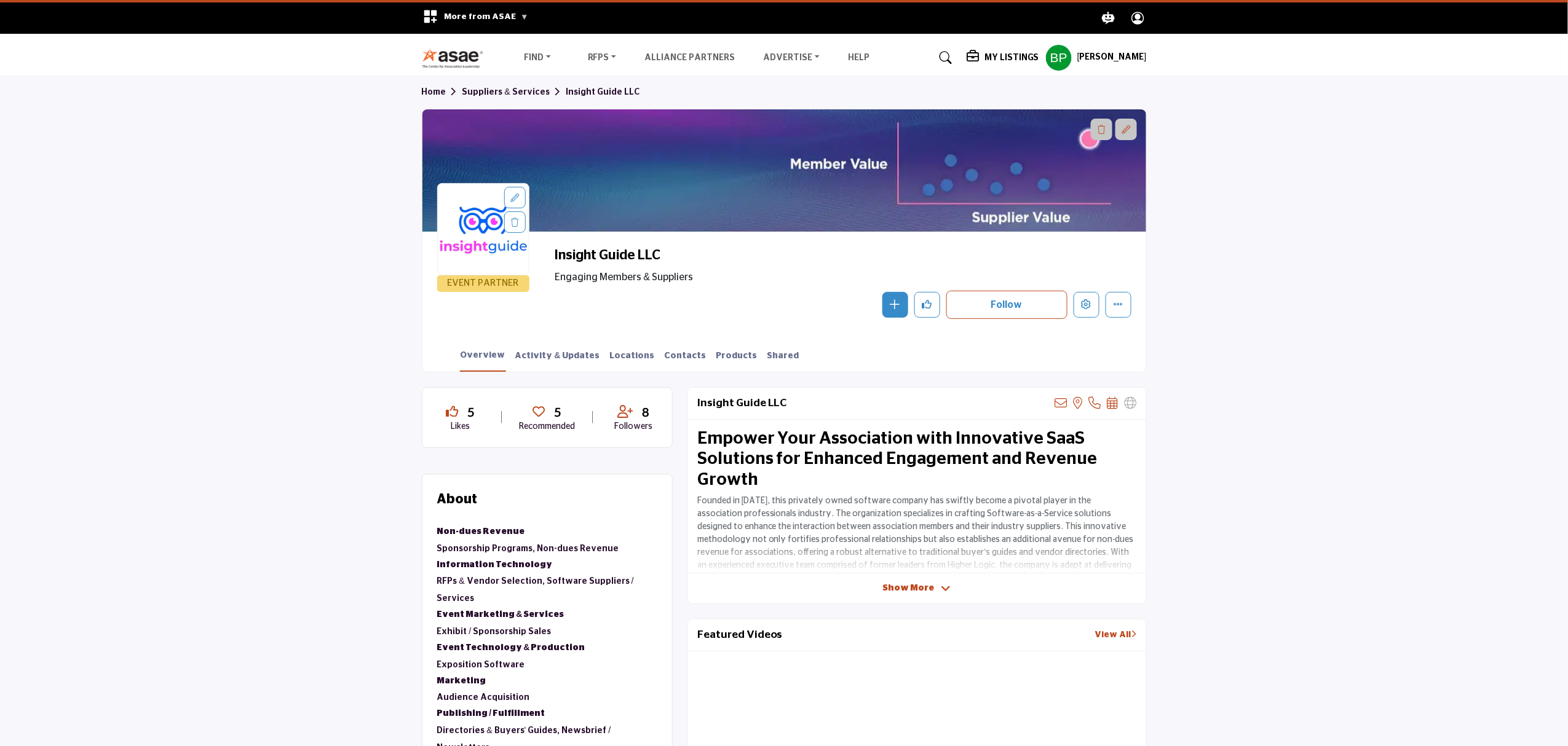
drag, startPoint x: 1515, startPoint y: 184, endPoint x: 1340, endPoint y: 135, distance: 181.7
click at [1515, 184] on section "Home Suppliers & Services Insight Guide LLC EVENT PARTNER Insight Guide LLC Eng…" at bounding box center [784, 223] width 1568 height 296
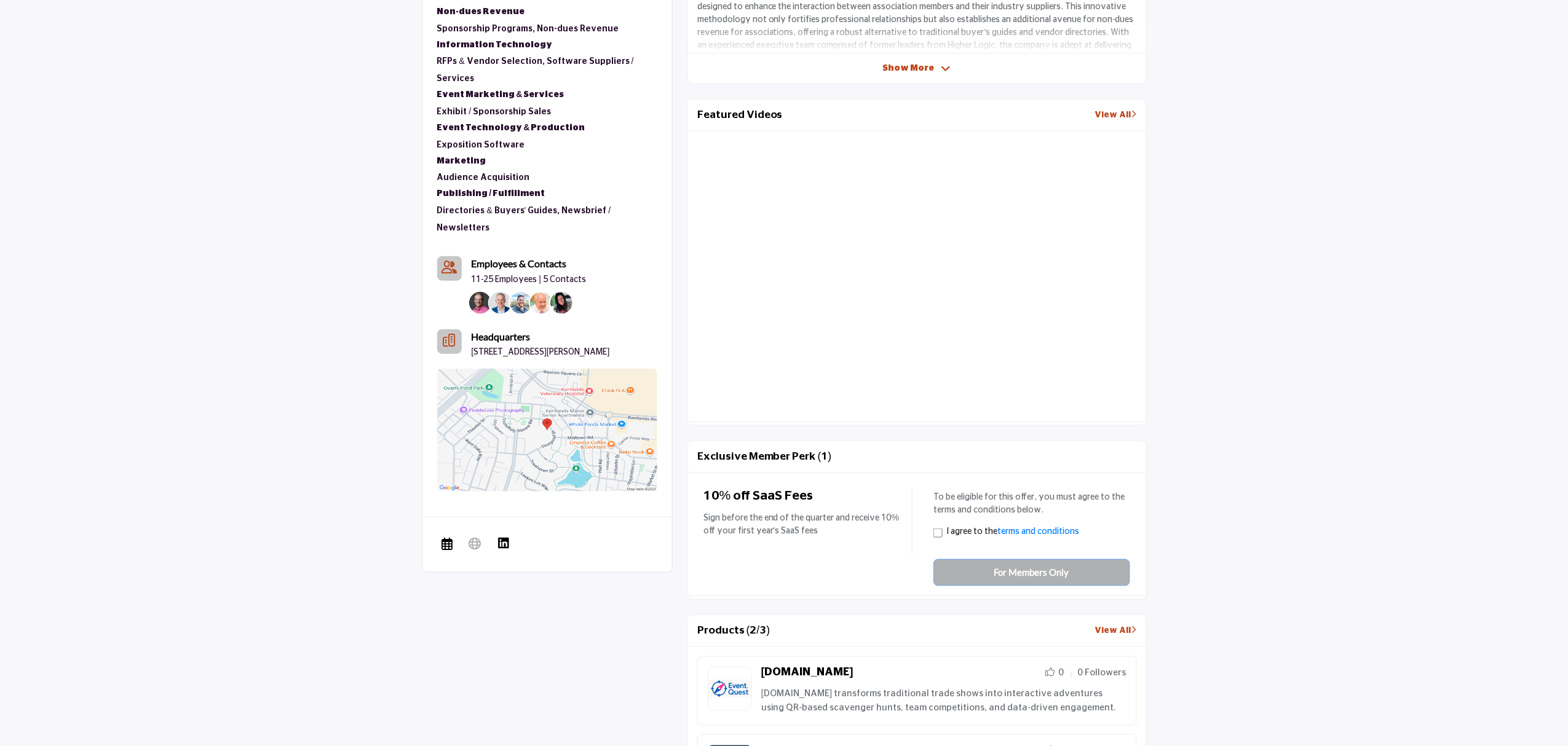
scroll to position [163, 0]
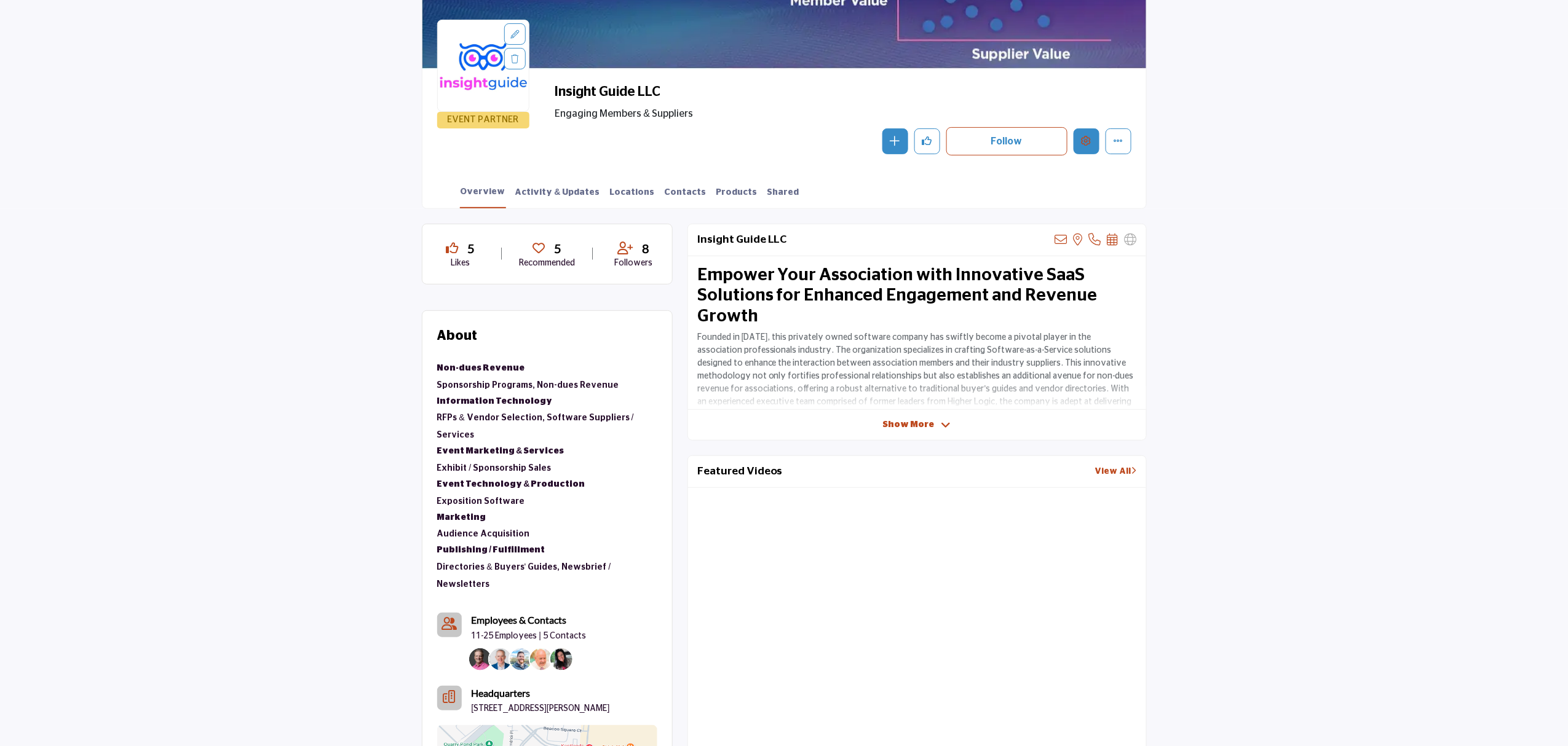
click at [1088, 139] on icon "Edit company" at bounding box center [1086, 140] width 10 height 10
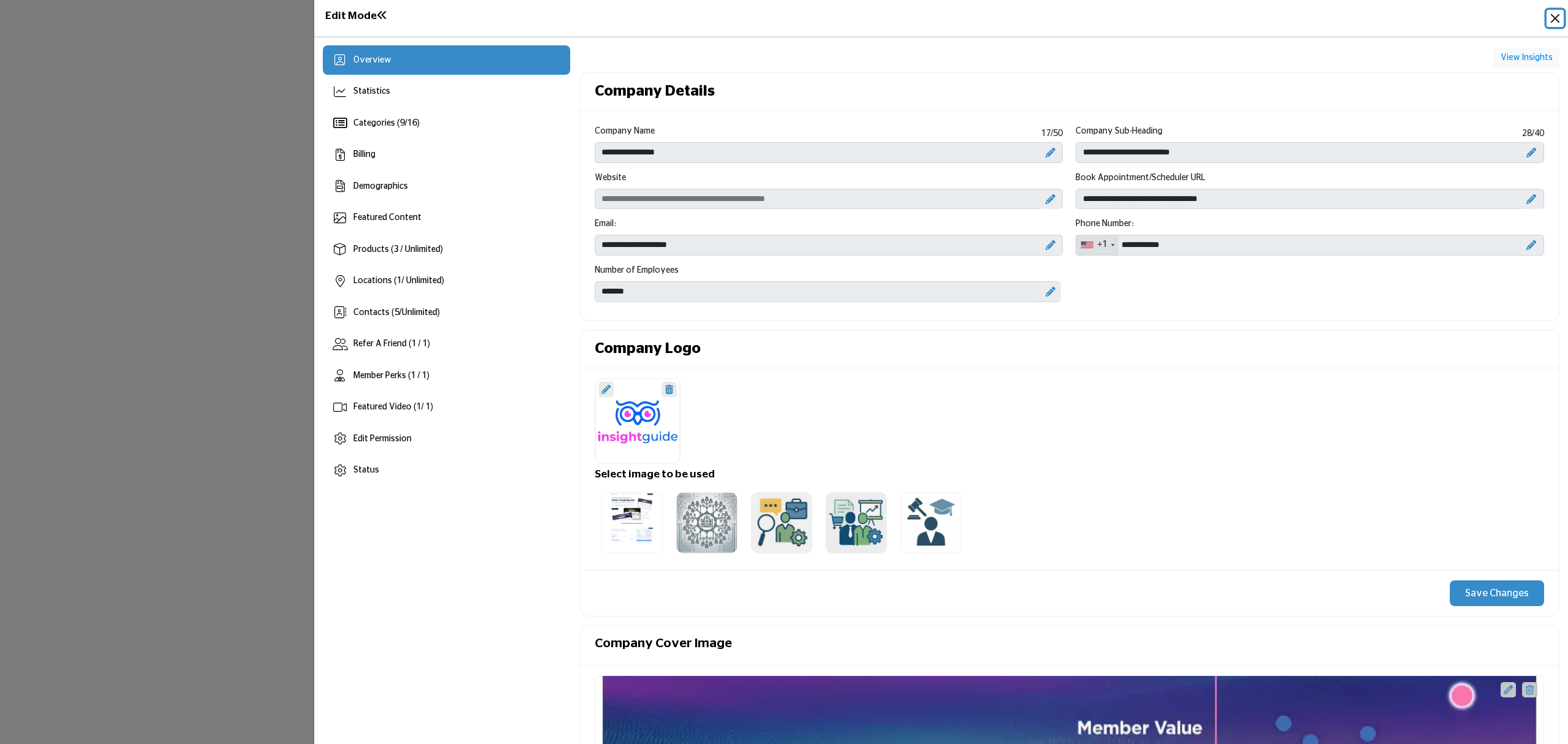
click at [1553, 20] on button "Close" at bounding box center [1555, 18] width 17 height 17
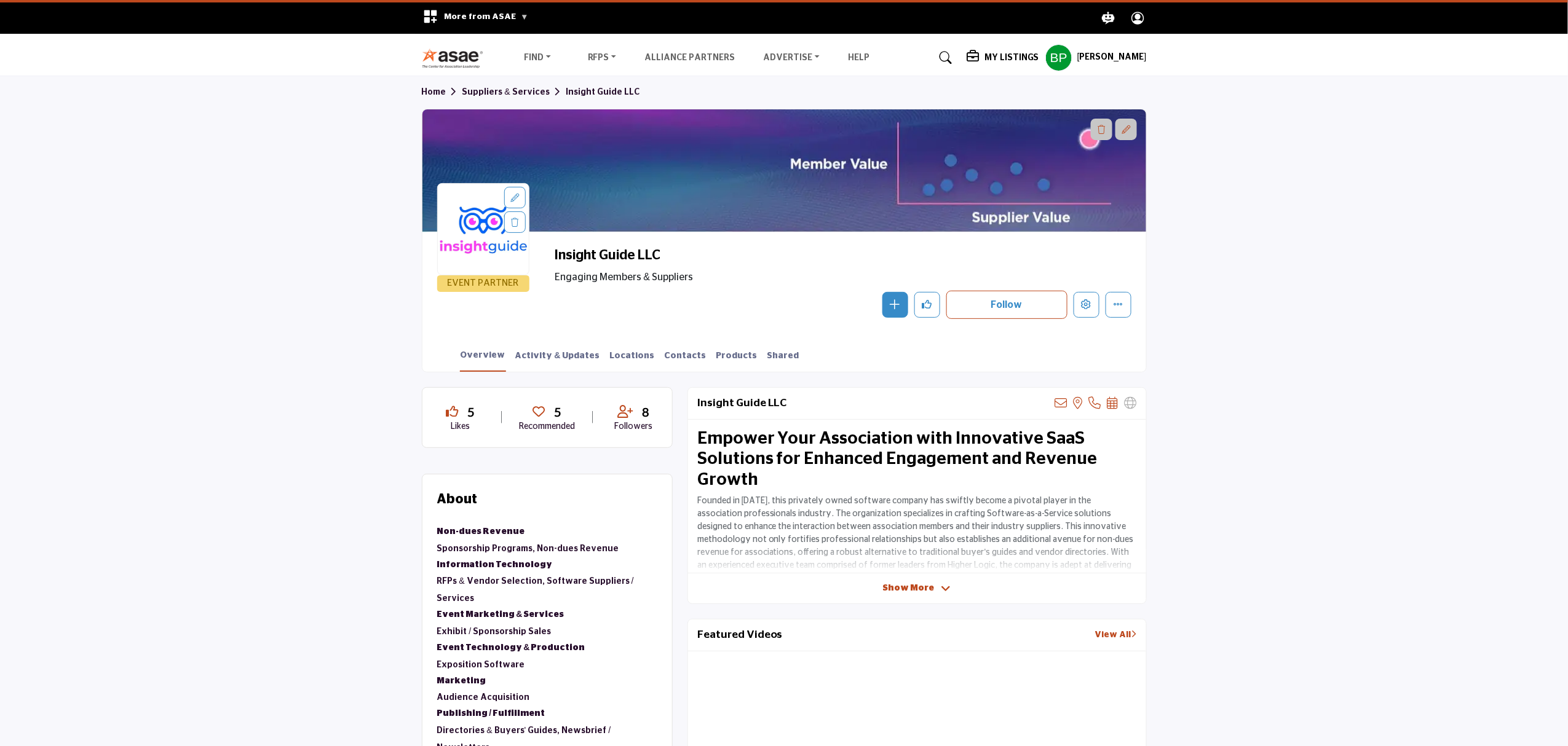
drag, startPoint x: 1402, startPoint y: 285, endPoint x: 1344, endPoint y: 281, distance: 58.1
click at [1402, 285] on section "Home Suppliers & Services Insight Guide LLC EVENT PARTNER Insight Guide LLC Eng…" at bounding box center [784, 223] width 1568 height 296
